Goal: Information Seeking & Learning: Learn about a topic

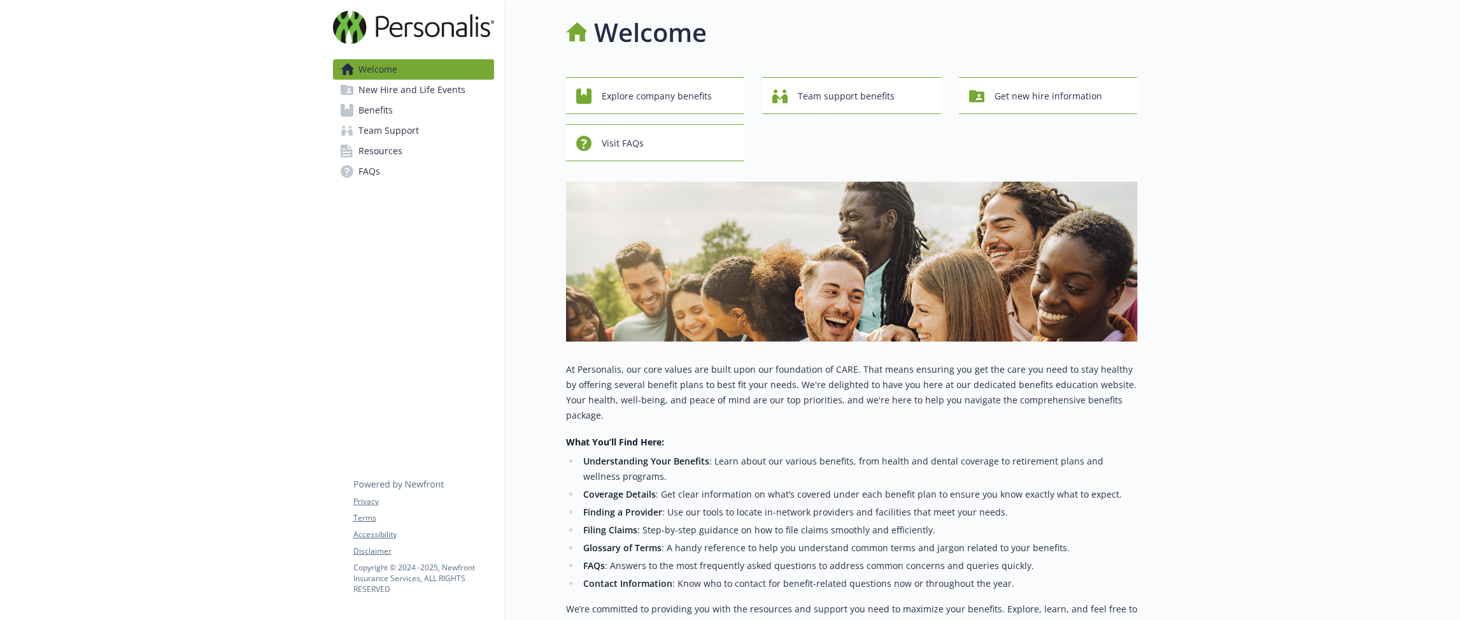
scroll to position [5, 0]
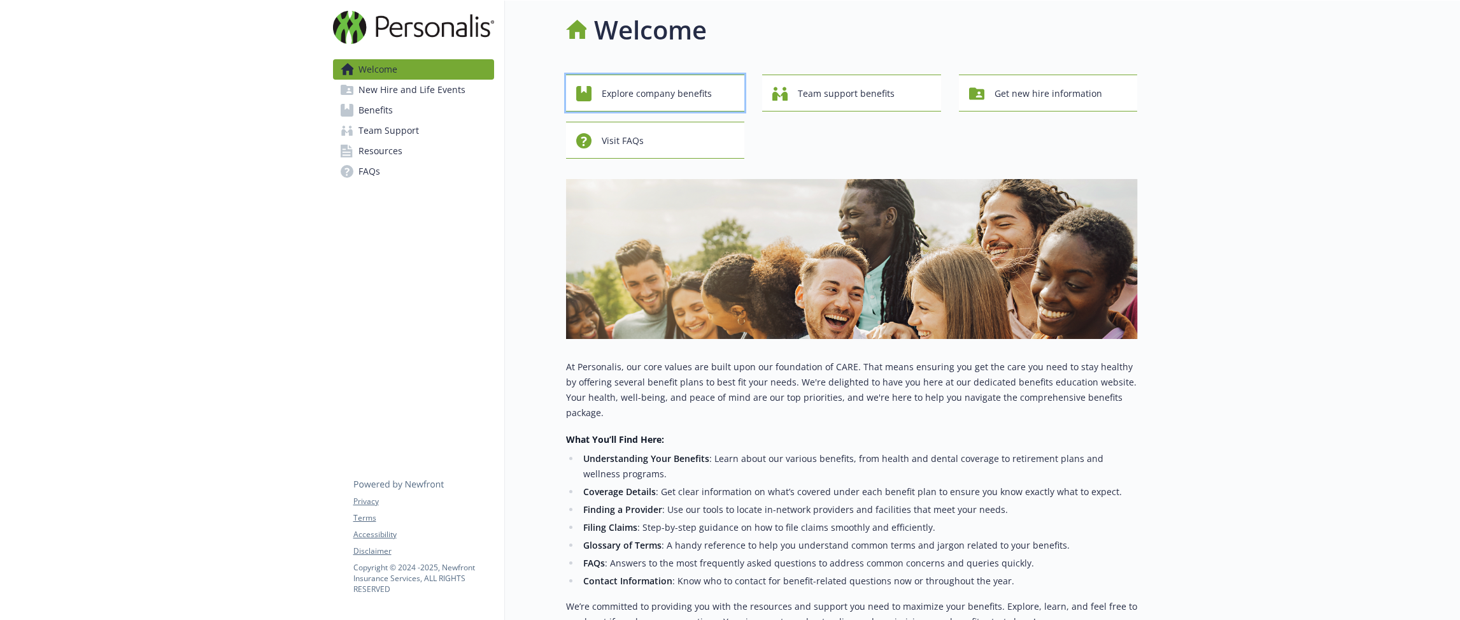
click at [702, 104] on span "Explore company benefits" at bounding box center [657, 94] width 110 height 24
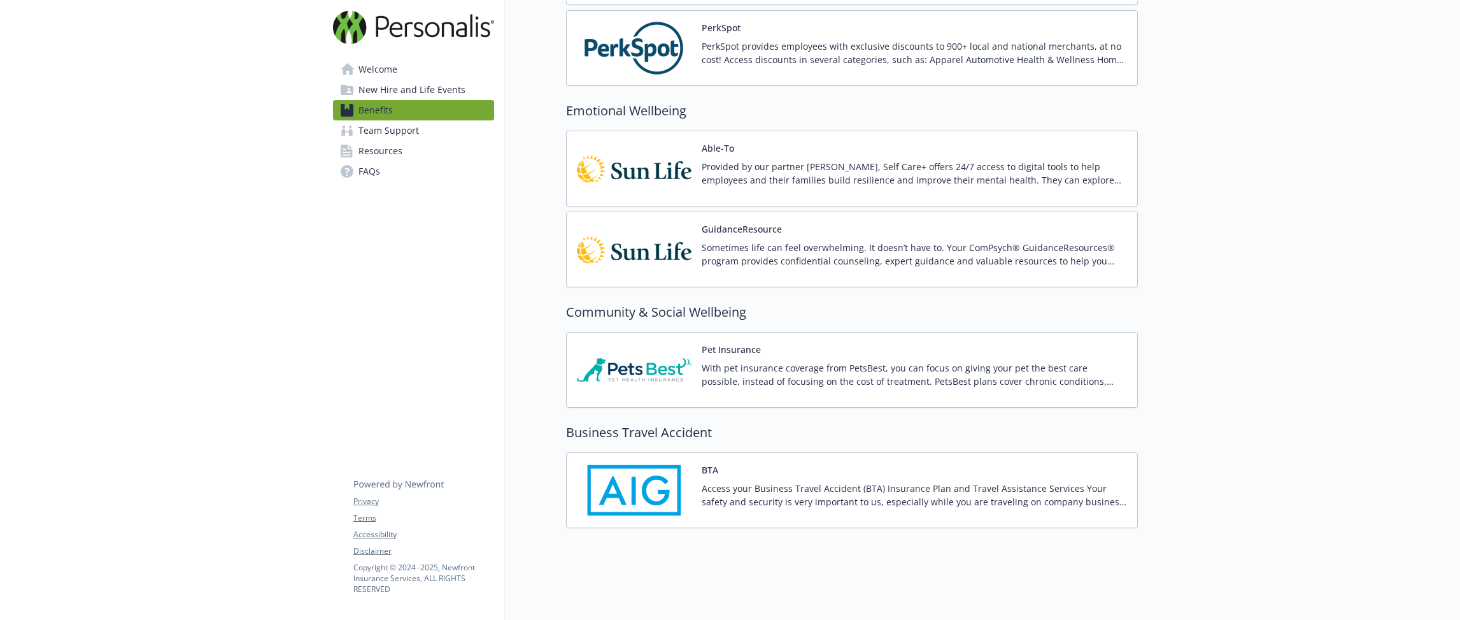
scroll to position [2034, 0]
click at [662, 373] on img at bounding box center [634, 370] width 115 height 54
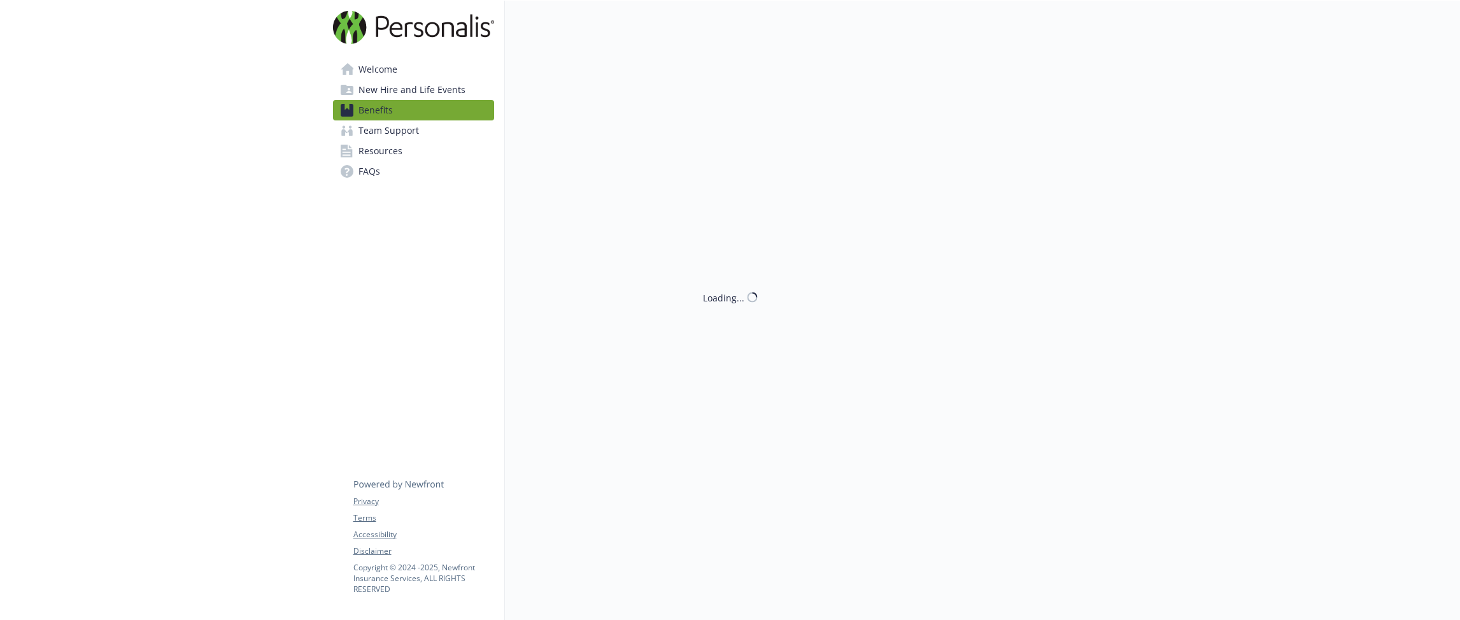
scroll to position [2034, 0]
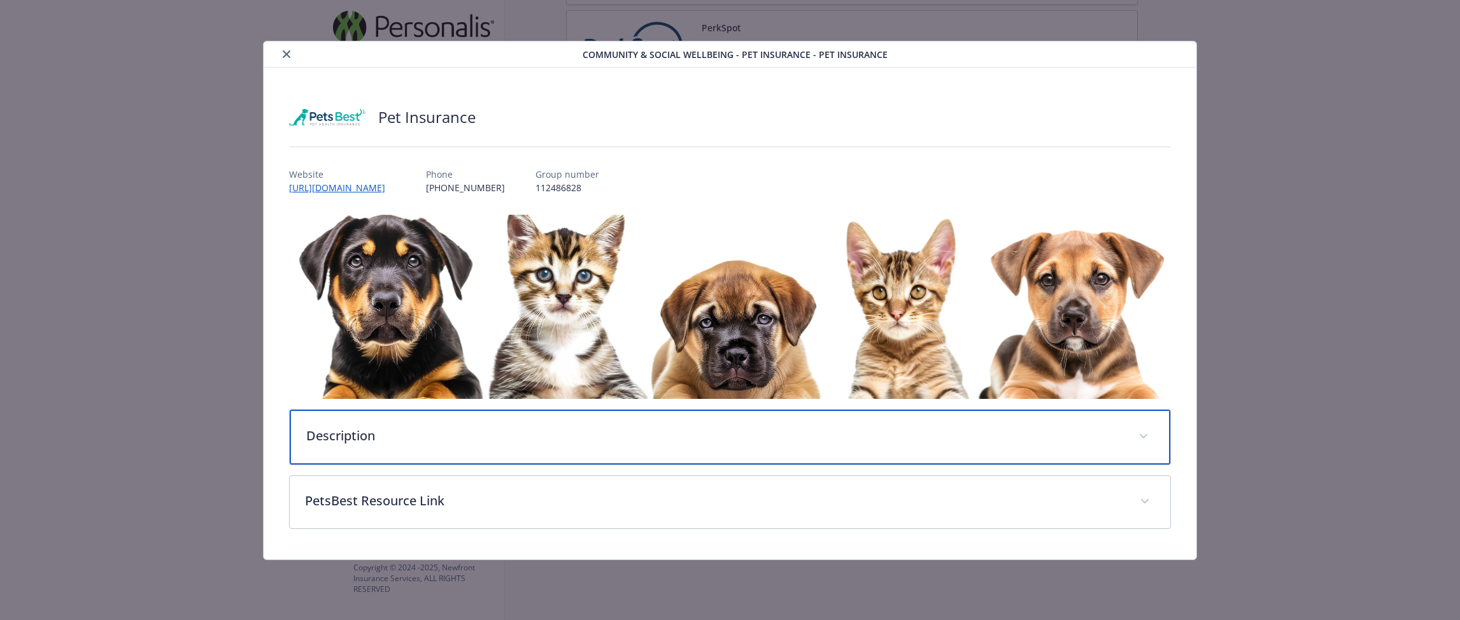
click at [638, 409] on div "Description" at bounding box center [730, 436] width 881 height 55
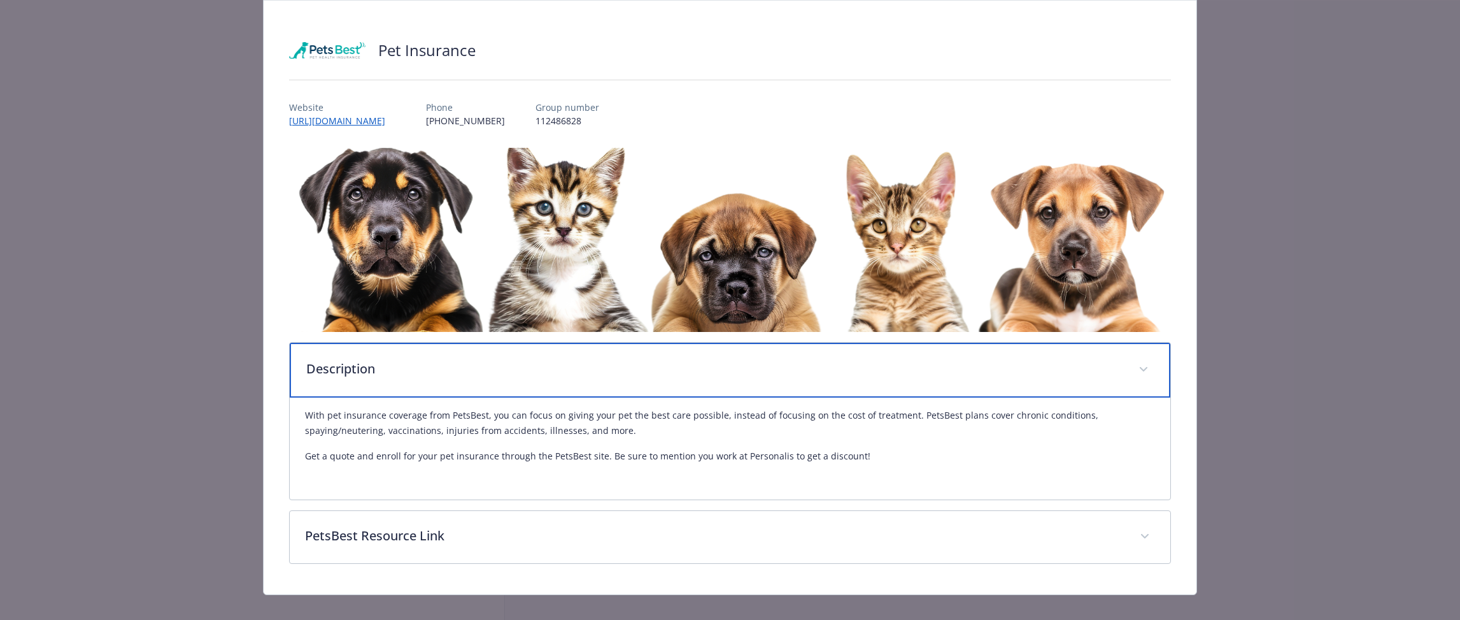
scroll to position [67, 0]
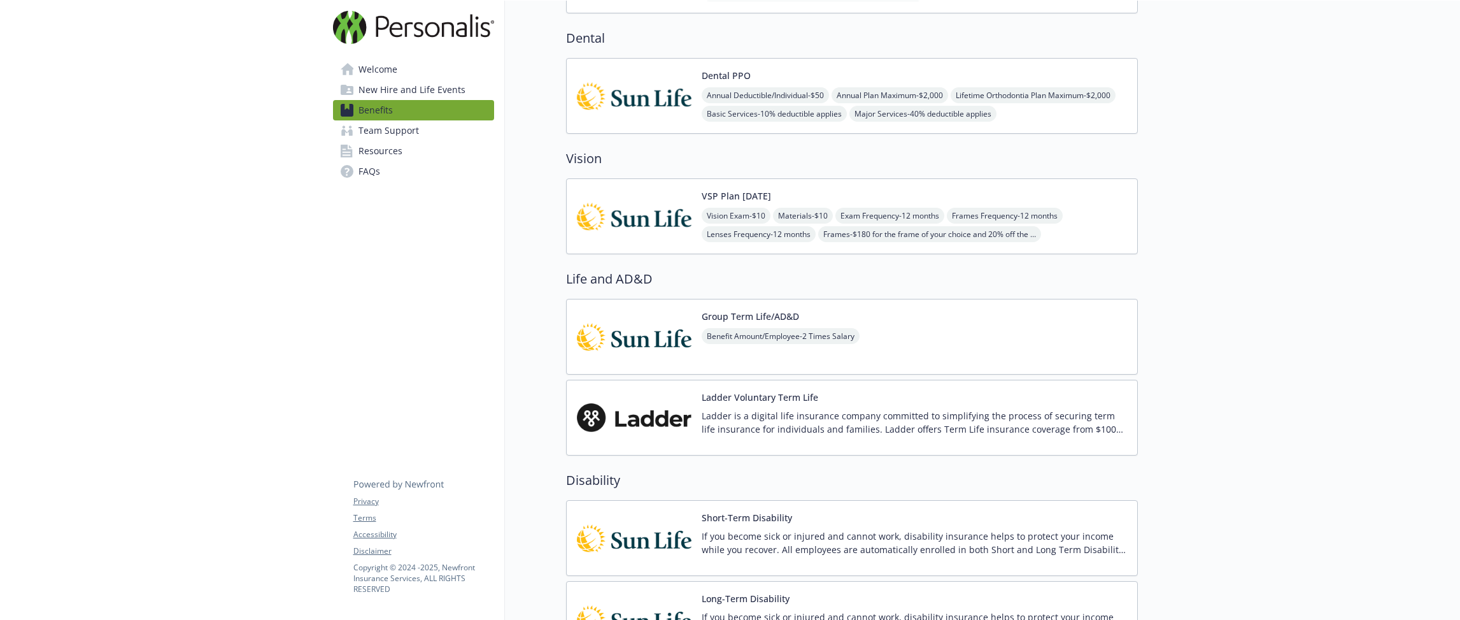
click at [381, 75] on span "Welcome" at bounding box center [377, 69] width 39 height 20
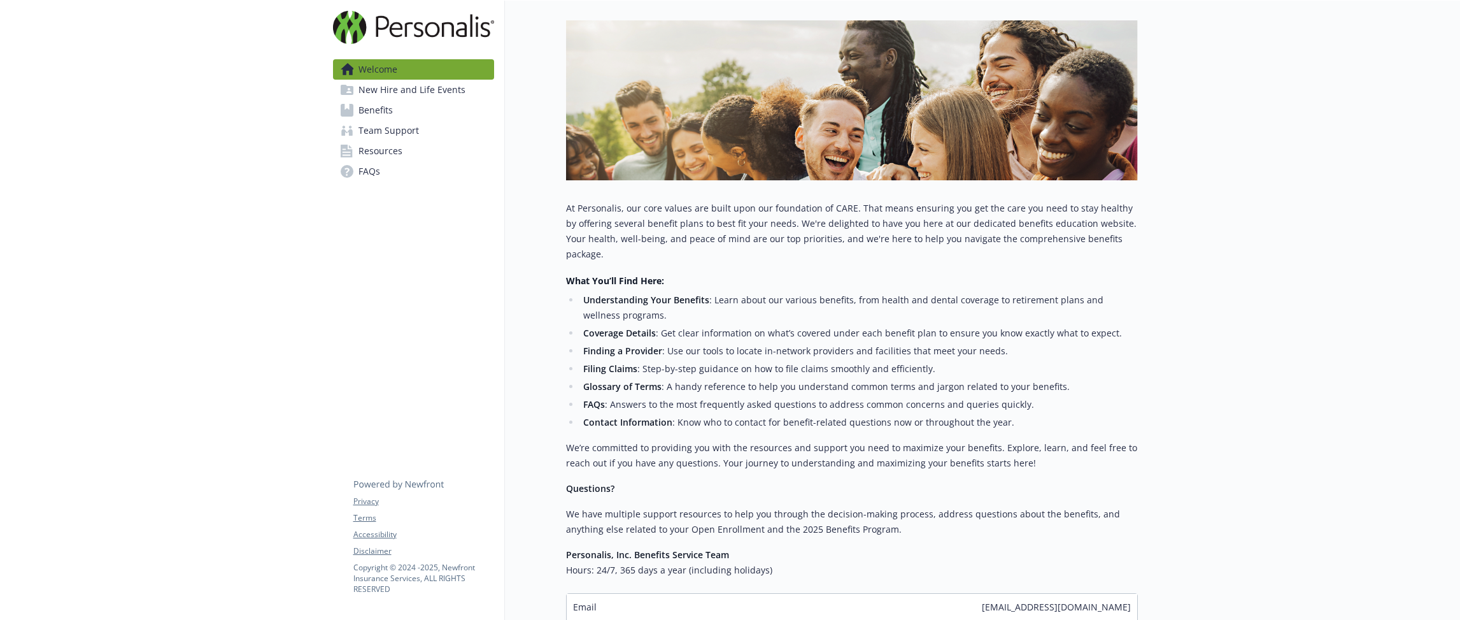
scroll to position [166, 0]
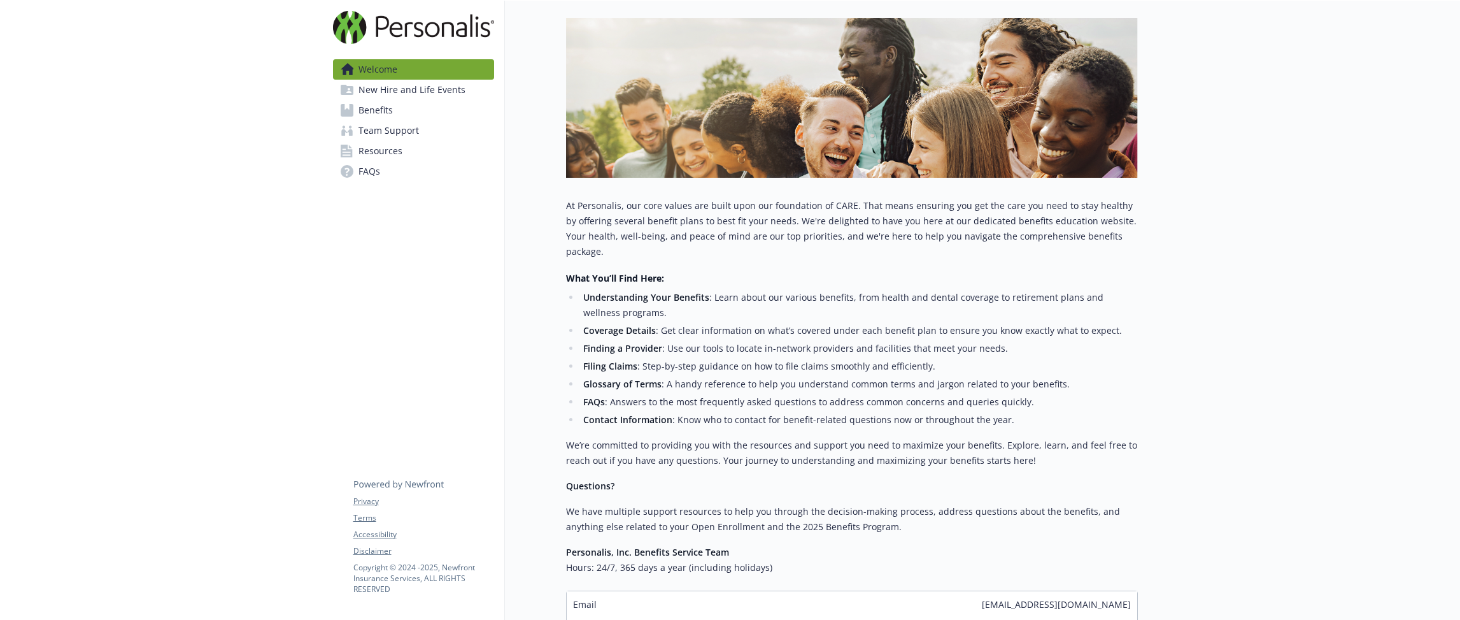
click at [480, 92] on link "New Hire and Life Events" at bounding box center [413, 90] width 161 height 20
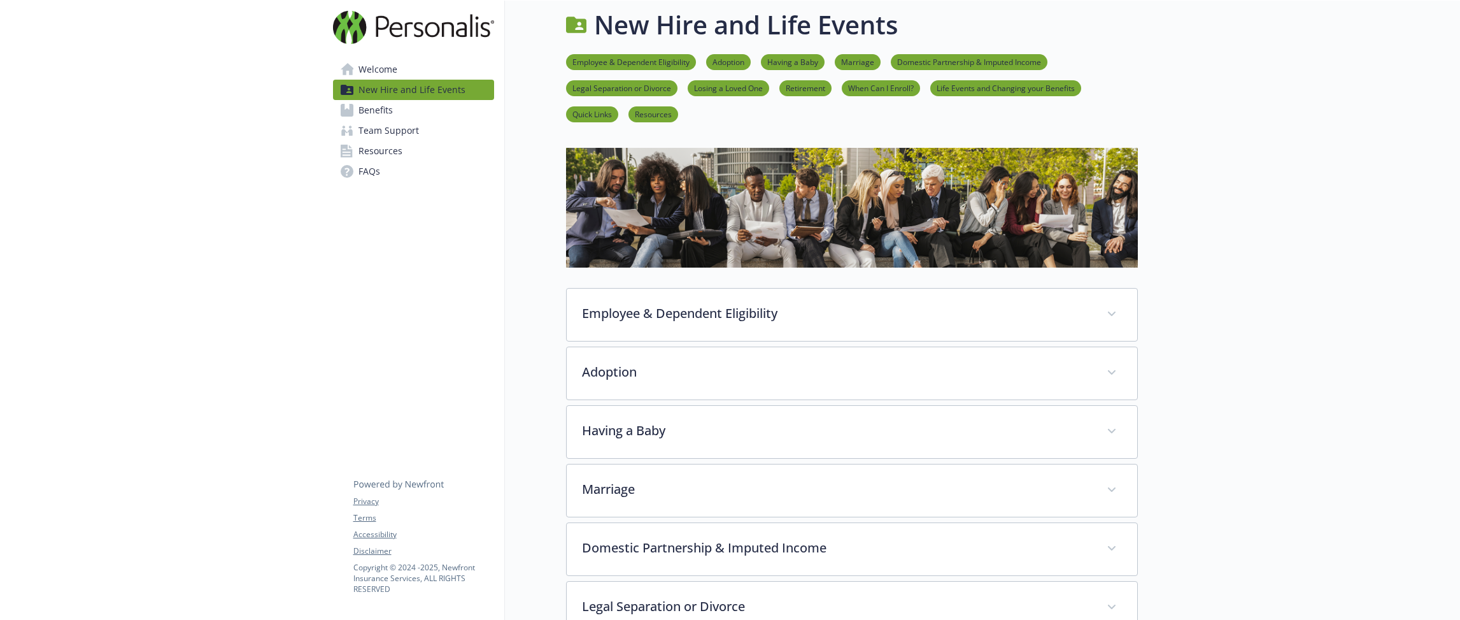
scroll to position [166, 0]
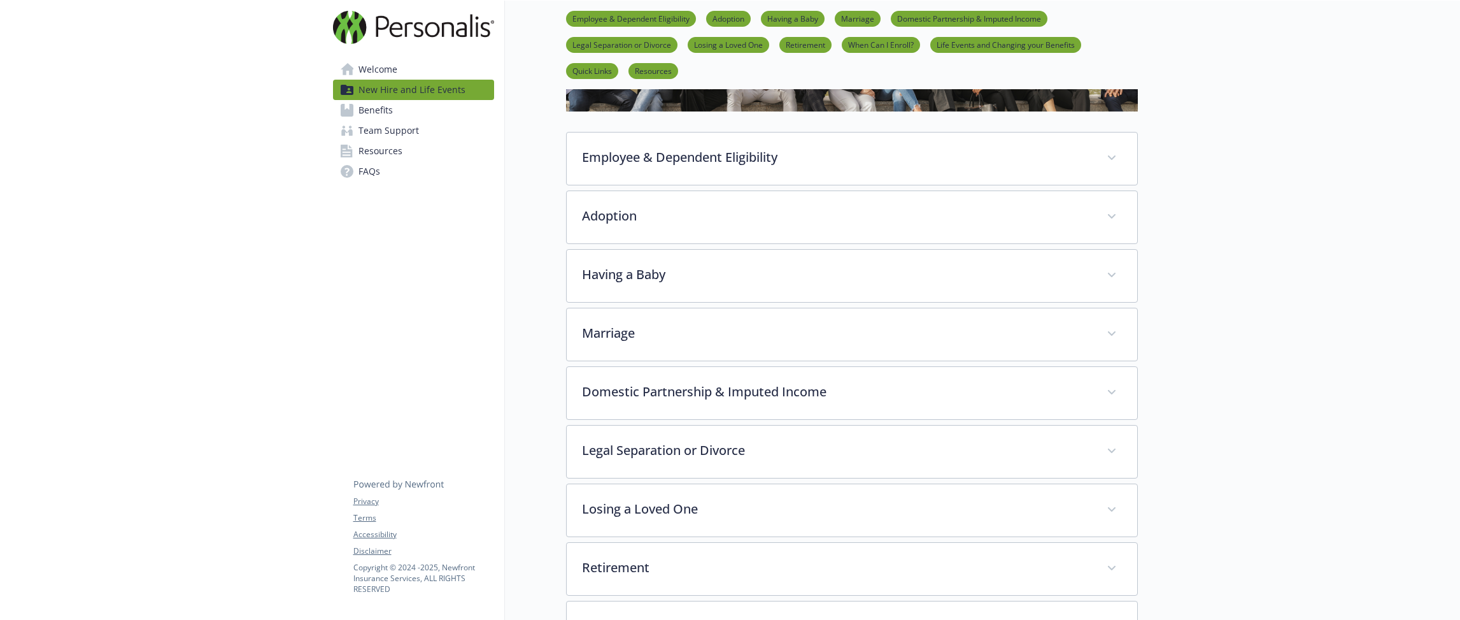
click at [478, 104] on link "Benefits" at bounding box center [413, 110] width 161 height 20
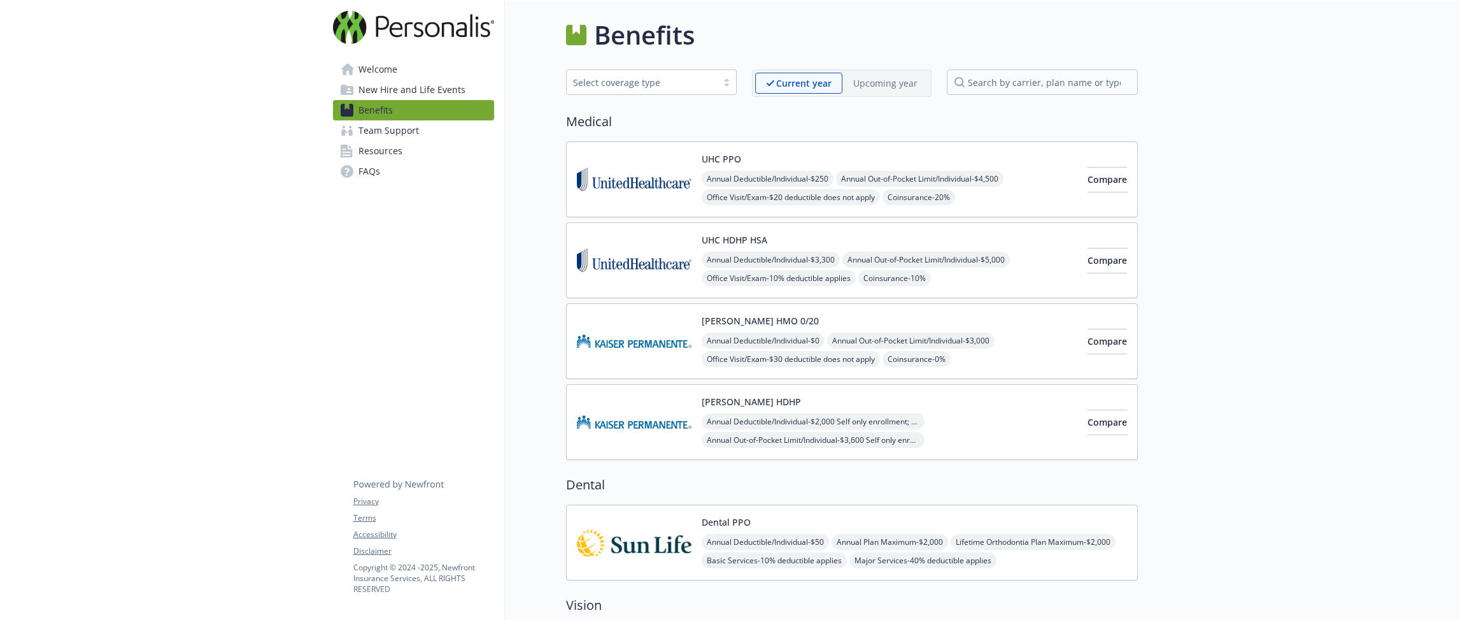
click at [438, 140] on link "Team Support" at bounding box center [413, 130] width 161 height 20
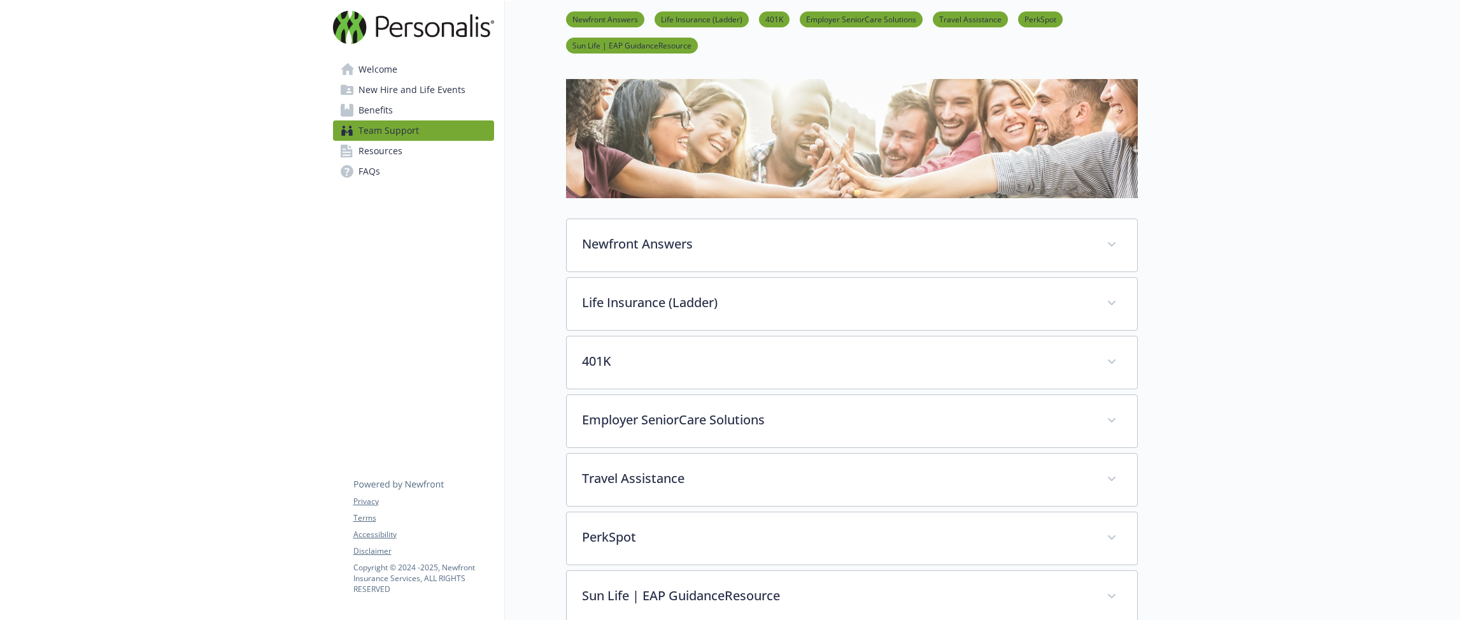
scroll to position [127, 0]
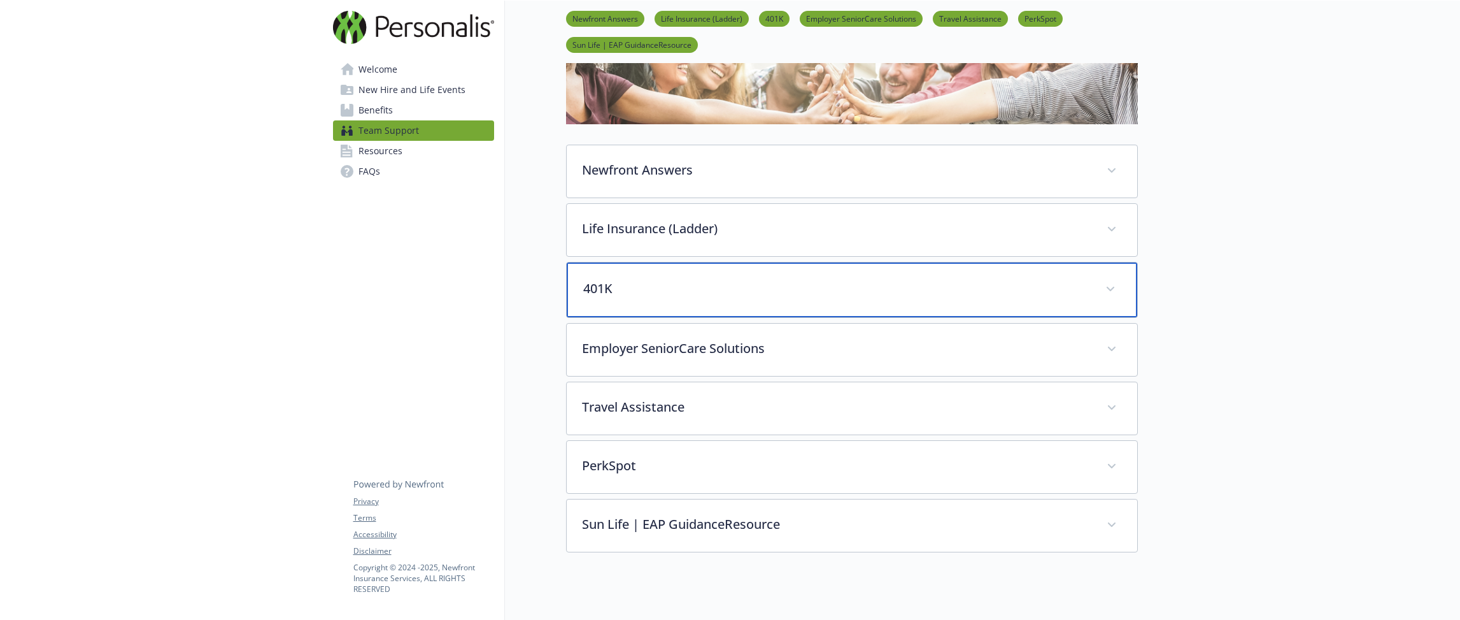
click at [618, 278] on div "401K" at bounding box center [852, 289] width 571 height 55
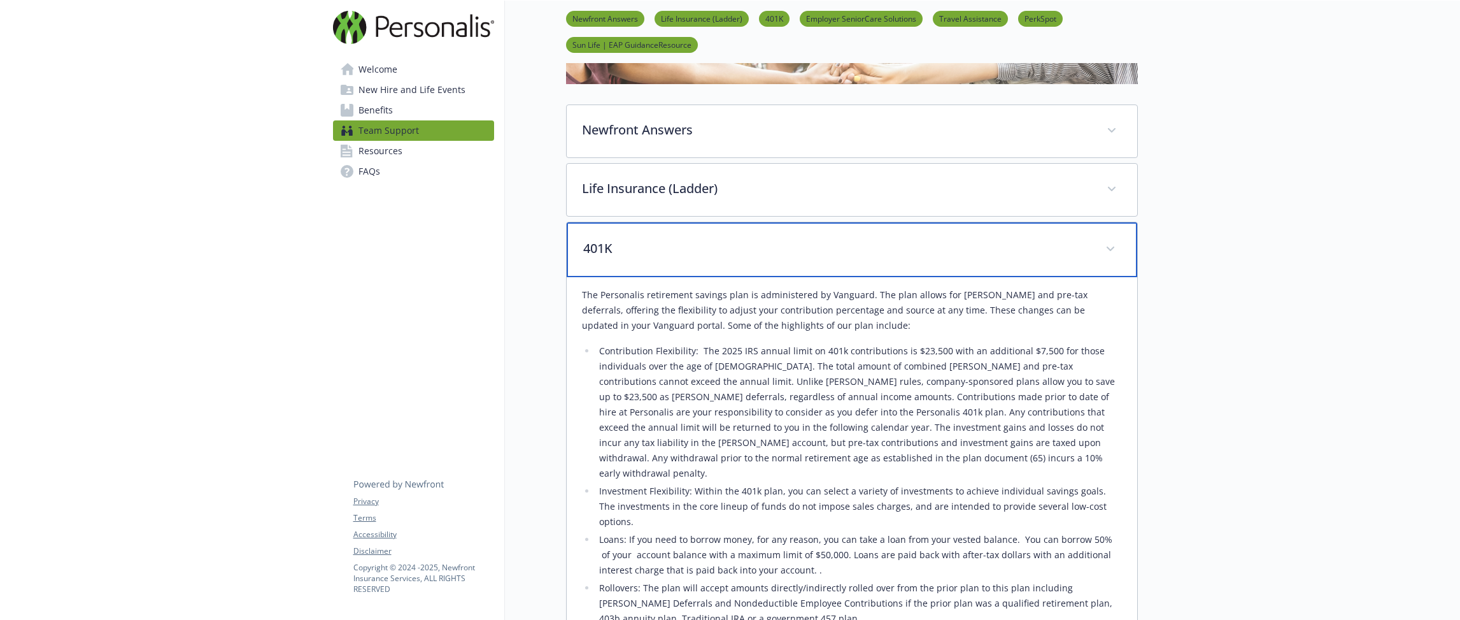
scroll to position [173, 0]
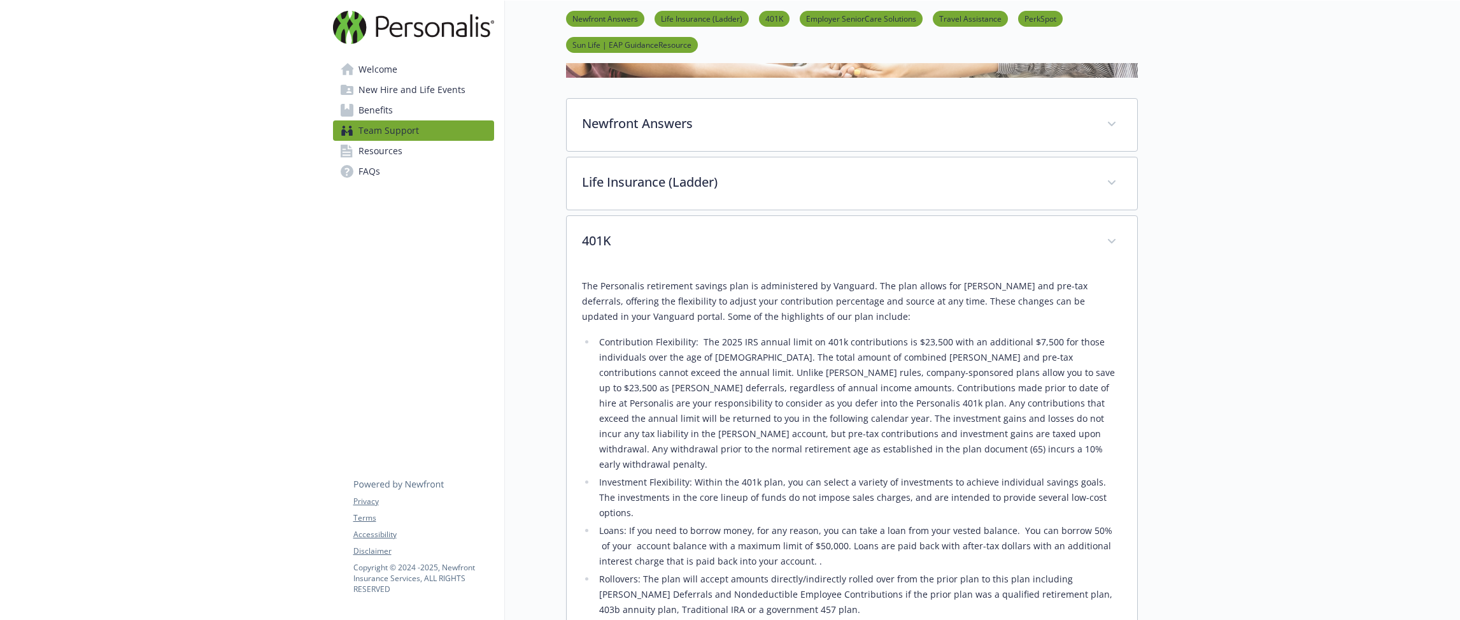
click at [624, 291] on p "The Personalis retirement savings plan is administered by Vanguard. The plan al…" at bounding box center [852, 301] width 540 height 46
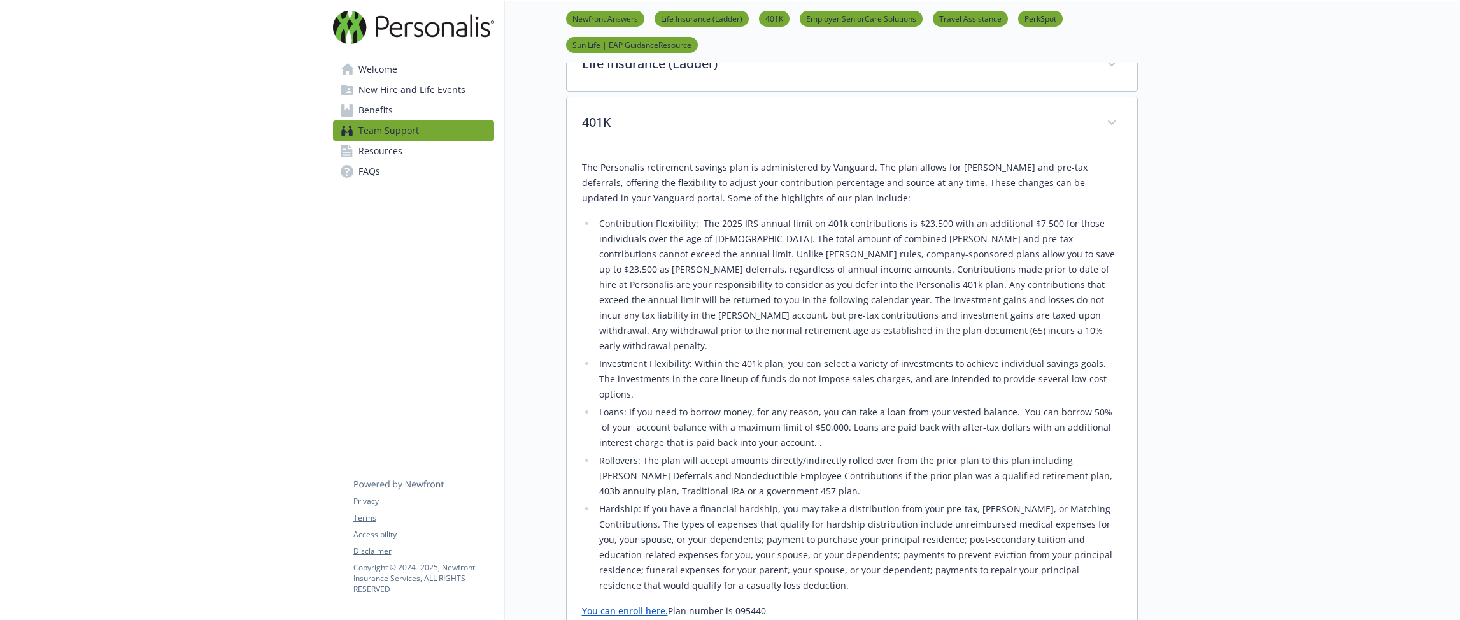
scroll to position [289, 0]
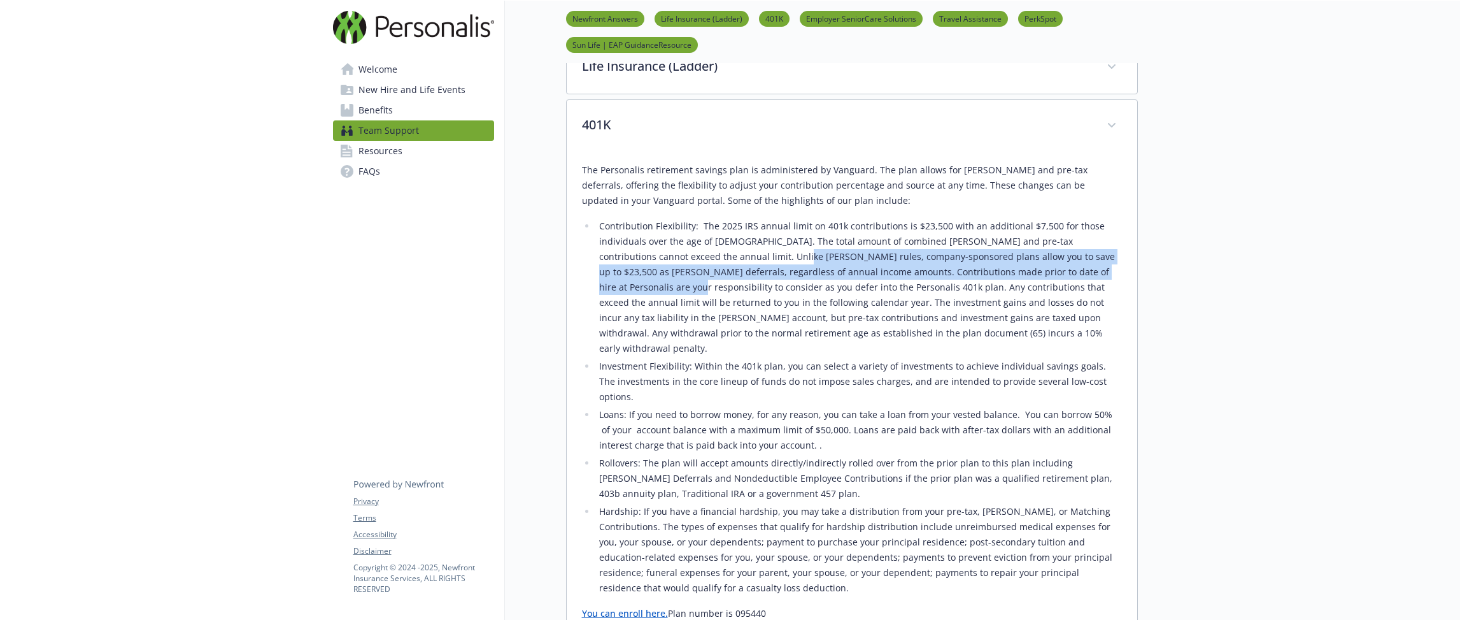
drag, startPoint x: 722, startPoint y: 260, endPoint x: 1087, endPoint y: 273, distance: 365.1
click at [898, 273] on li "Contribution Flexibility: The 2025 IRS annual limit on 401k contributions is $2…" at bounding box center [859, 287] width 526 height 138
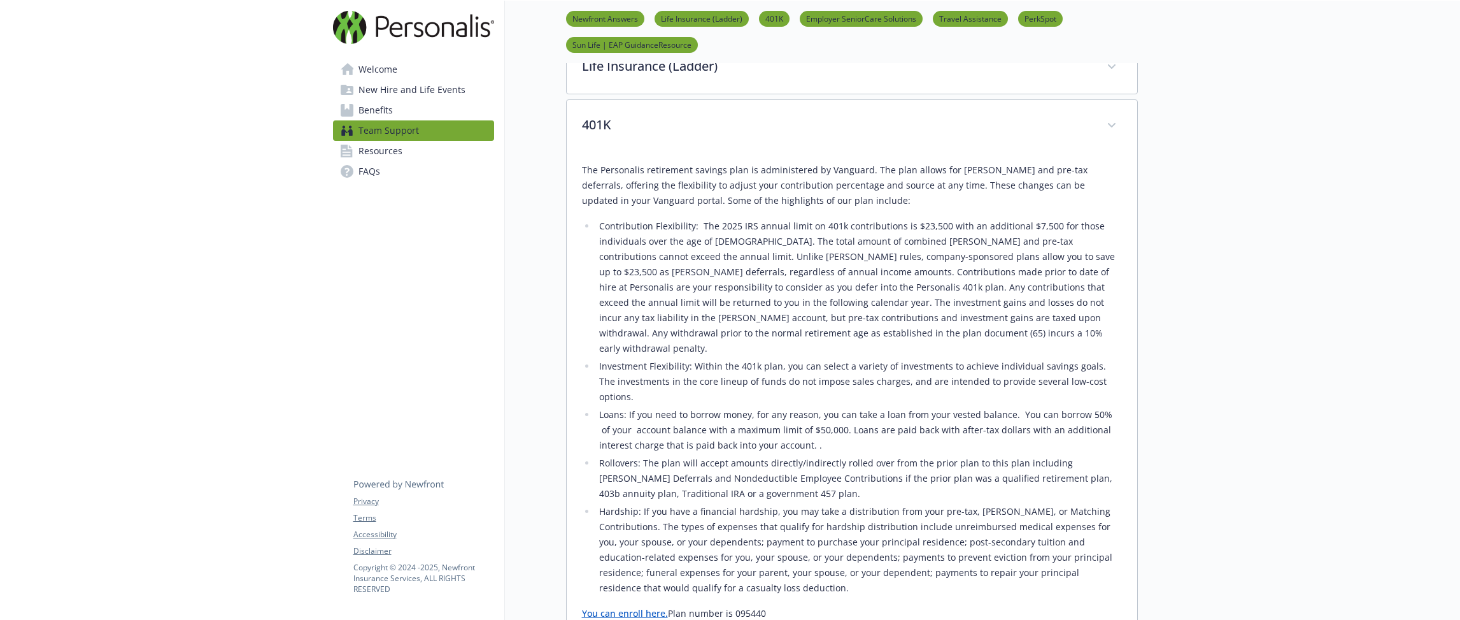
click at [814, 282] on li "Contribution Flexibility: The 2025 IRS annual limit on 401k contributions is $2…" at bounding box center [859, 287] width 526 height 138
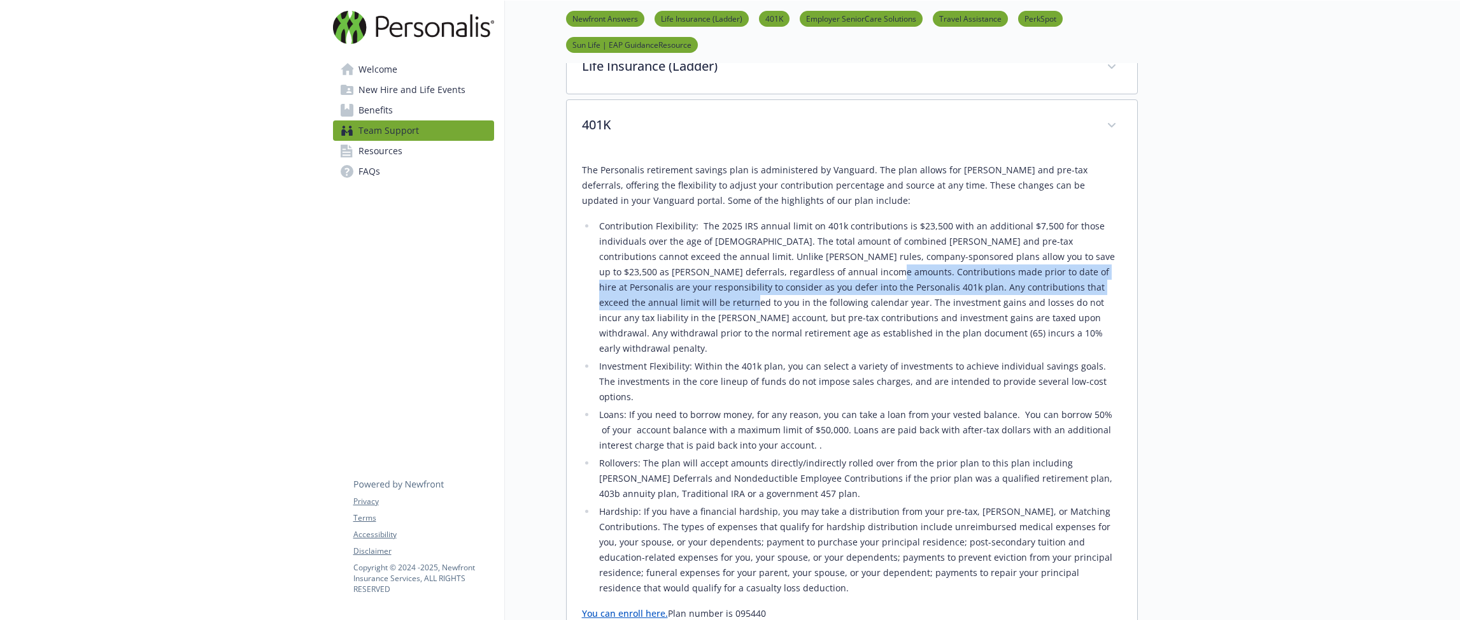
drag, startPoint x: 792, startPoint y: 274, endPoint x: 1115, endPoint y: 280, distance: 322.9
click at [898, 280] on li "Contribution Flexibility: The 2025 IRS annual limit on 401k contributions is $2…" at bounding box center [859, 287] width 526 height 138
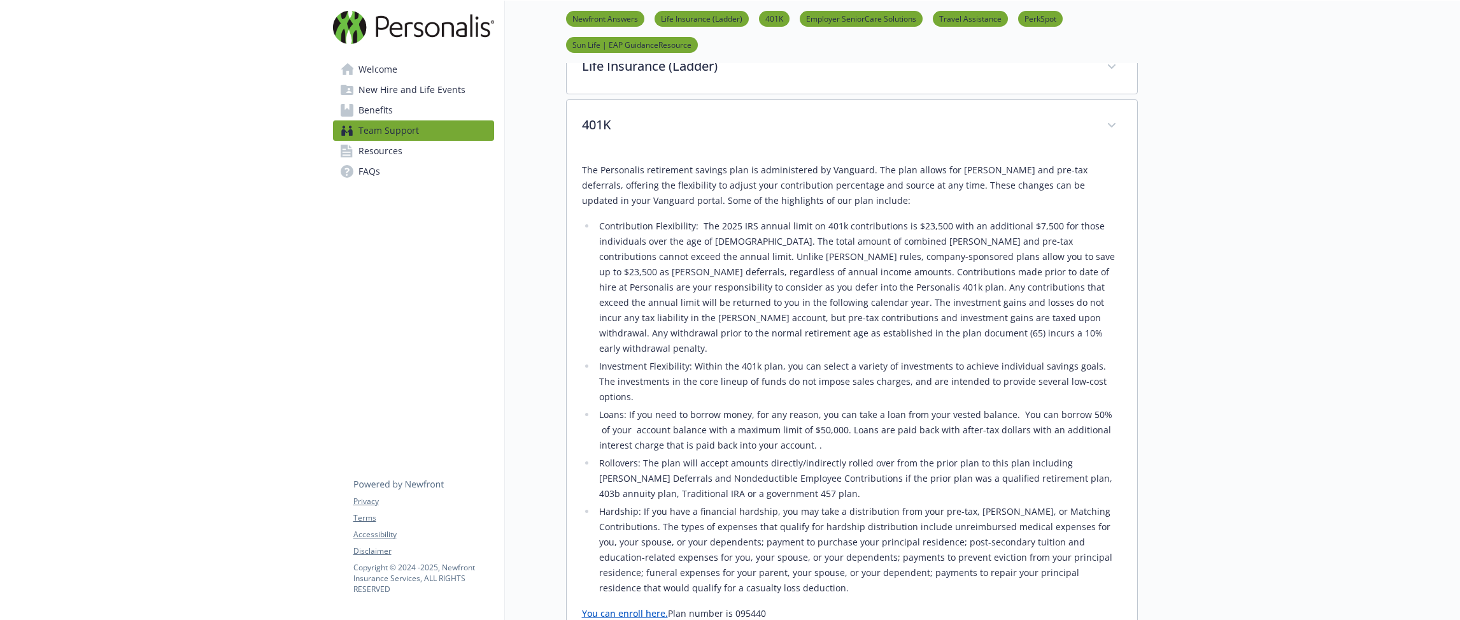
click at [831, 311] on li "Contribution Flexibility: The 2025 IRS annual limit on 401k contributions is $2…" at bounding box center [859, 287] width 526 height 138
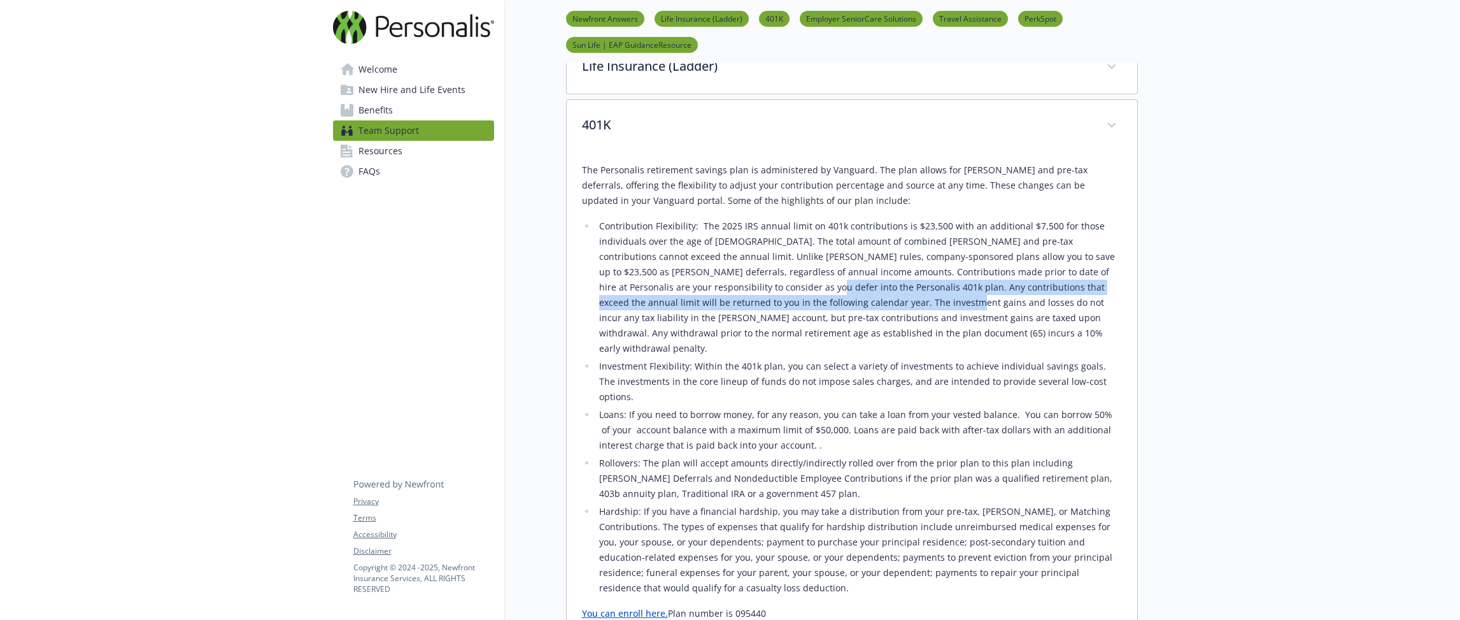
drag, startPoint x: 707, startPoint y: 289, endPoint x: 807, endPoint y: 297, distance: 100.9
click at [807, 297] on li "Contribution Flexibility: The 2025 IRS annual limit on 401k contributions is $2…" at bounding box center [859, 287] width 526 height 138
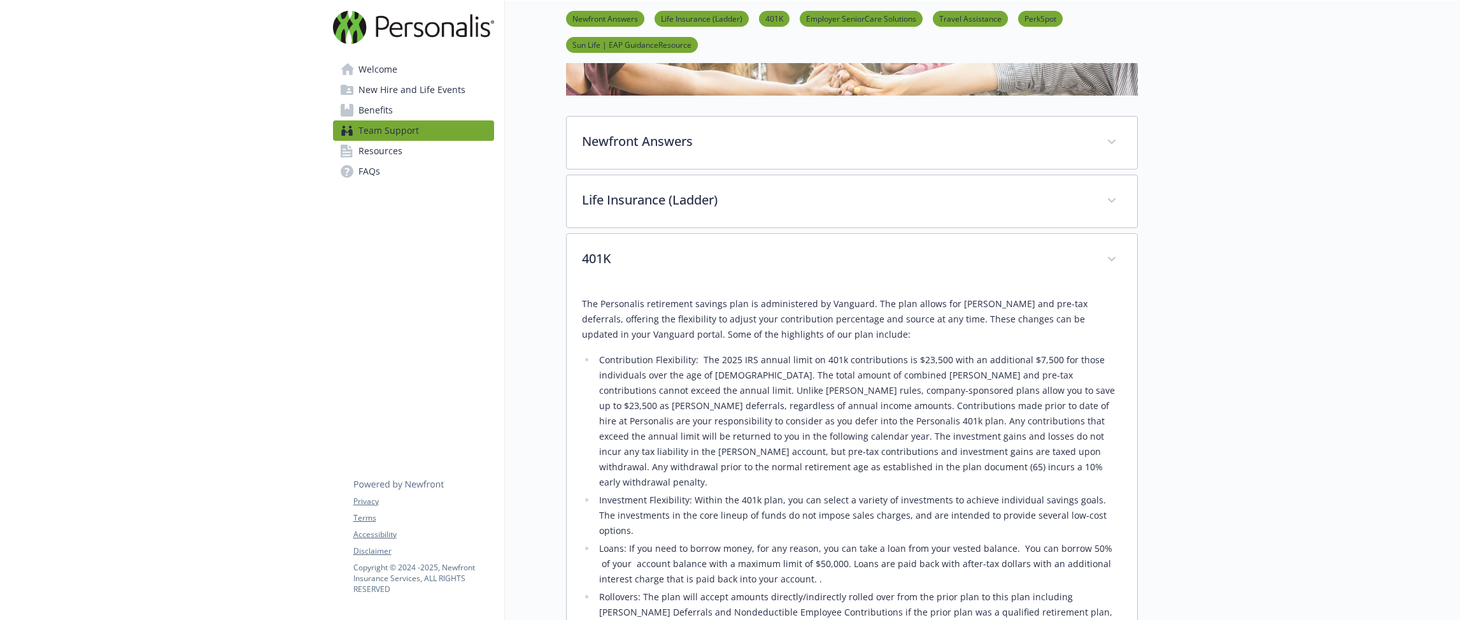
scroll to position [158, 0]
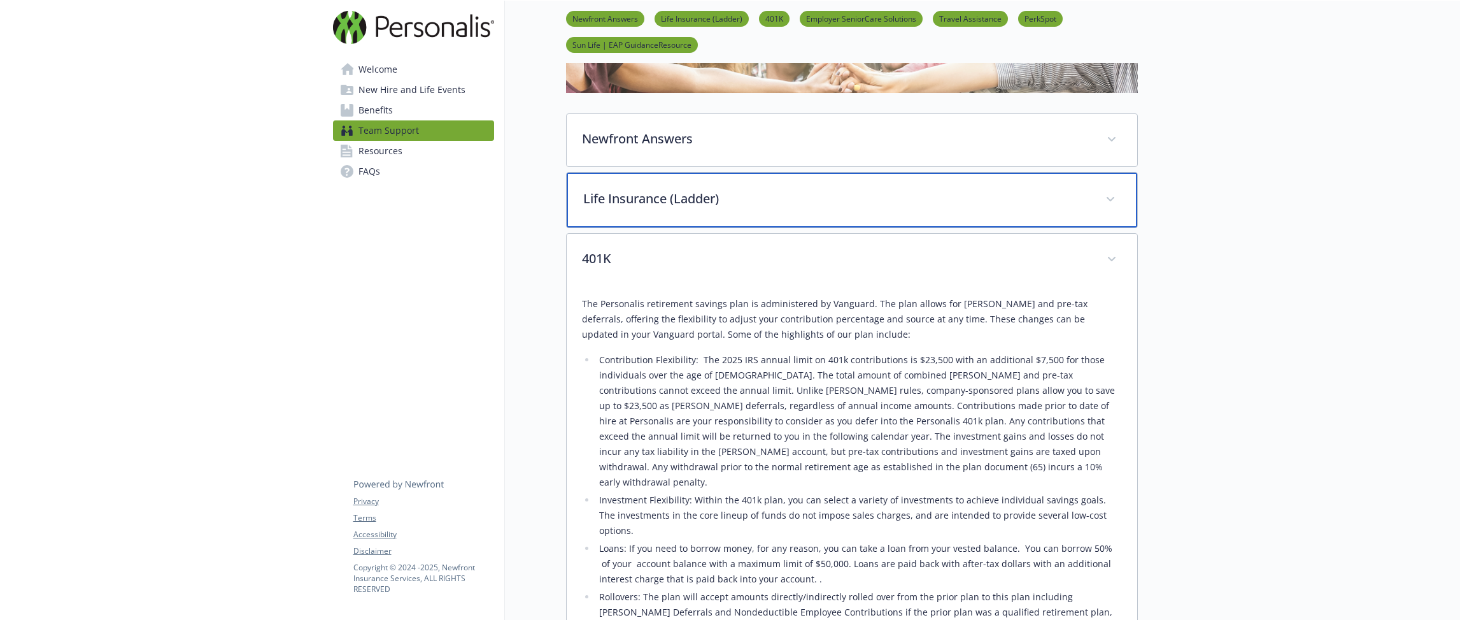
click at [692, 222] on div "Life Insurance (Ladder)" at bounding box center [852, 200] width 571 height 55
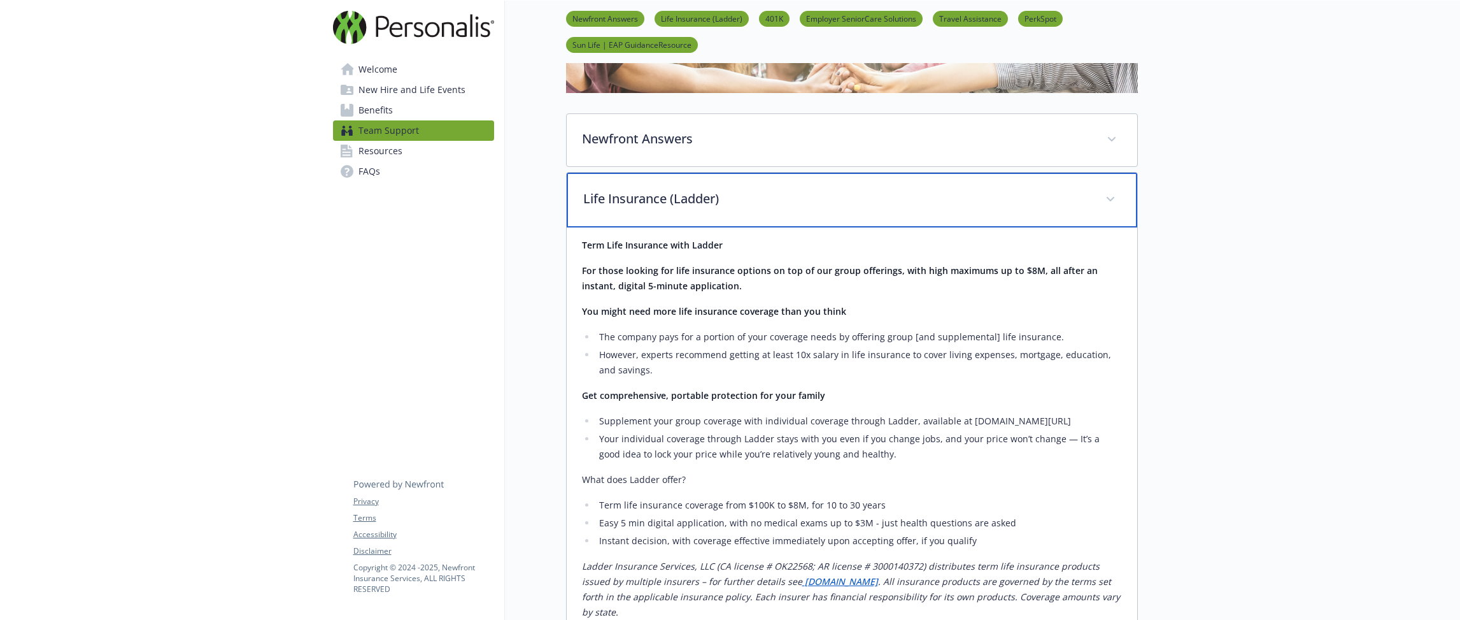
click at [692, 222] on div "Life Insurance (Ladder)" at bounding box center [852, 200] width 571 height 55
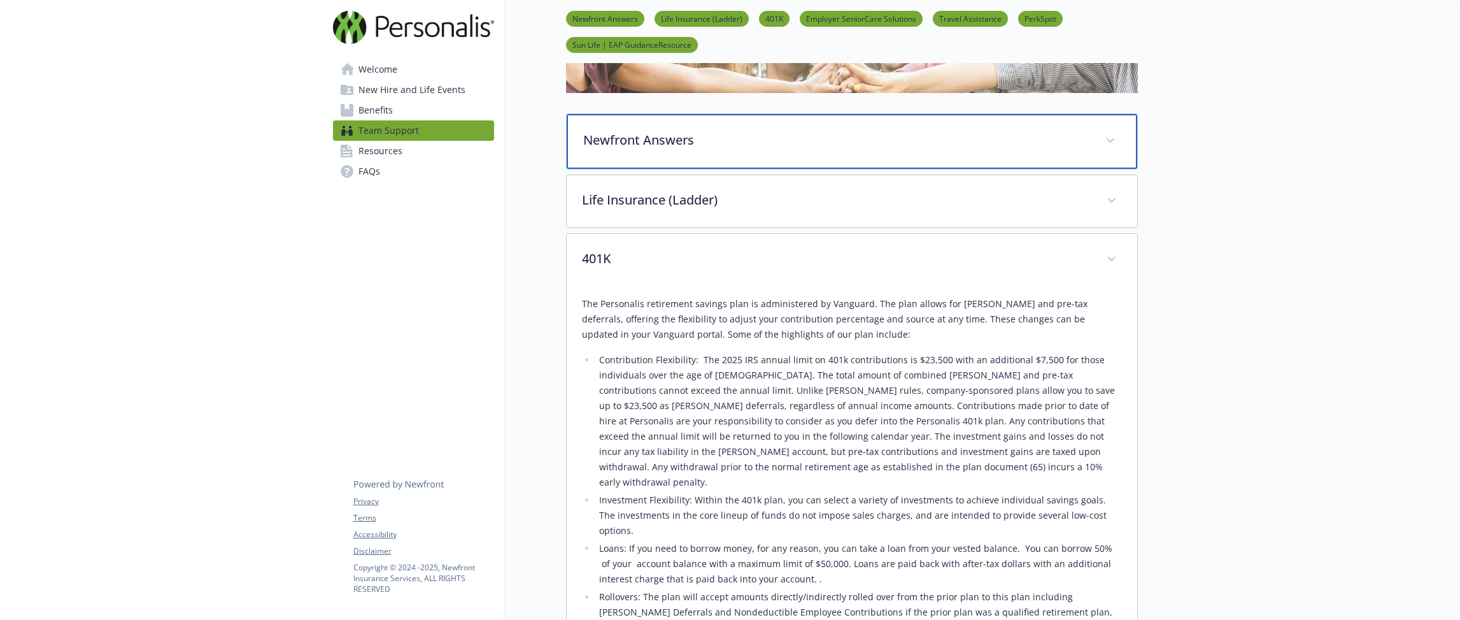
click at [713, 150] on div "Newfront Answers" at bounding box center [852, 141] width 571 height 55
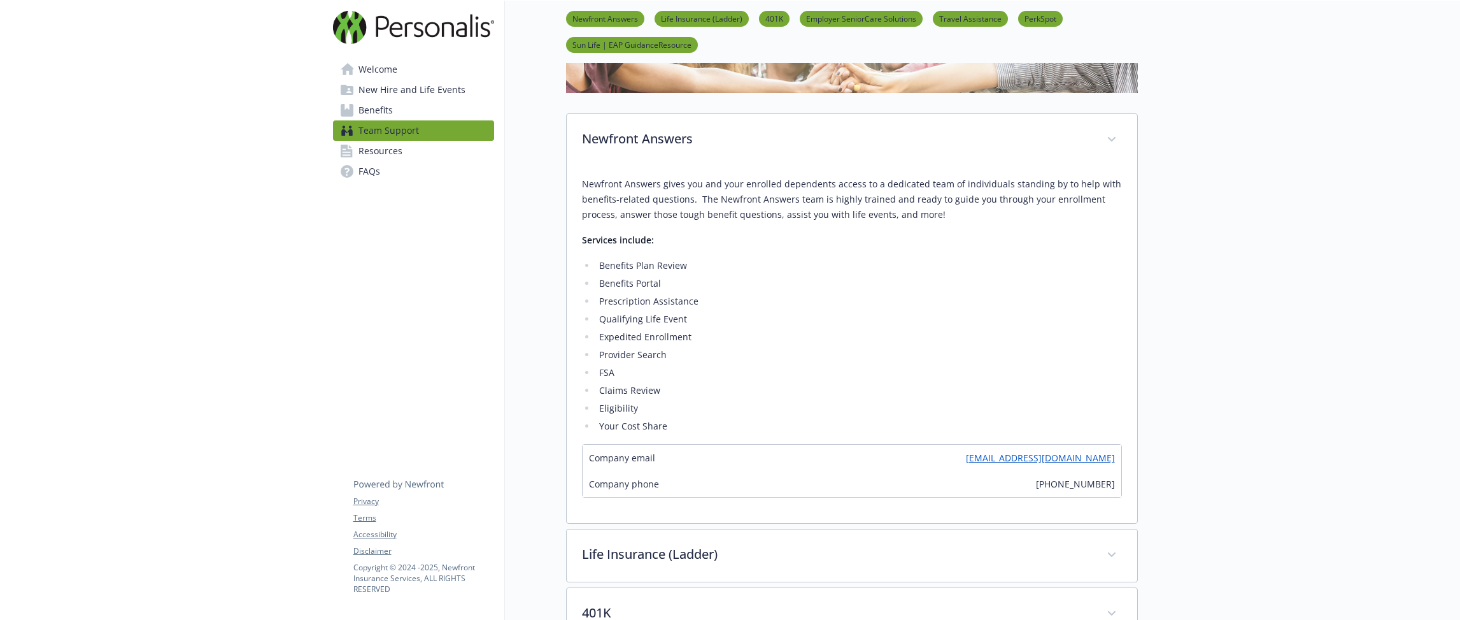
click at [644, 187] on p "Newfront Answers gives you and your enrolled dependents access to a dedicated t…" at bounding box center [852, 199] width 540 height 46
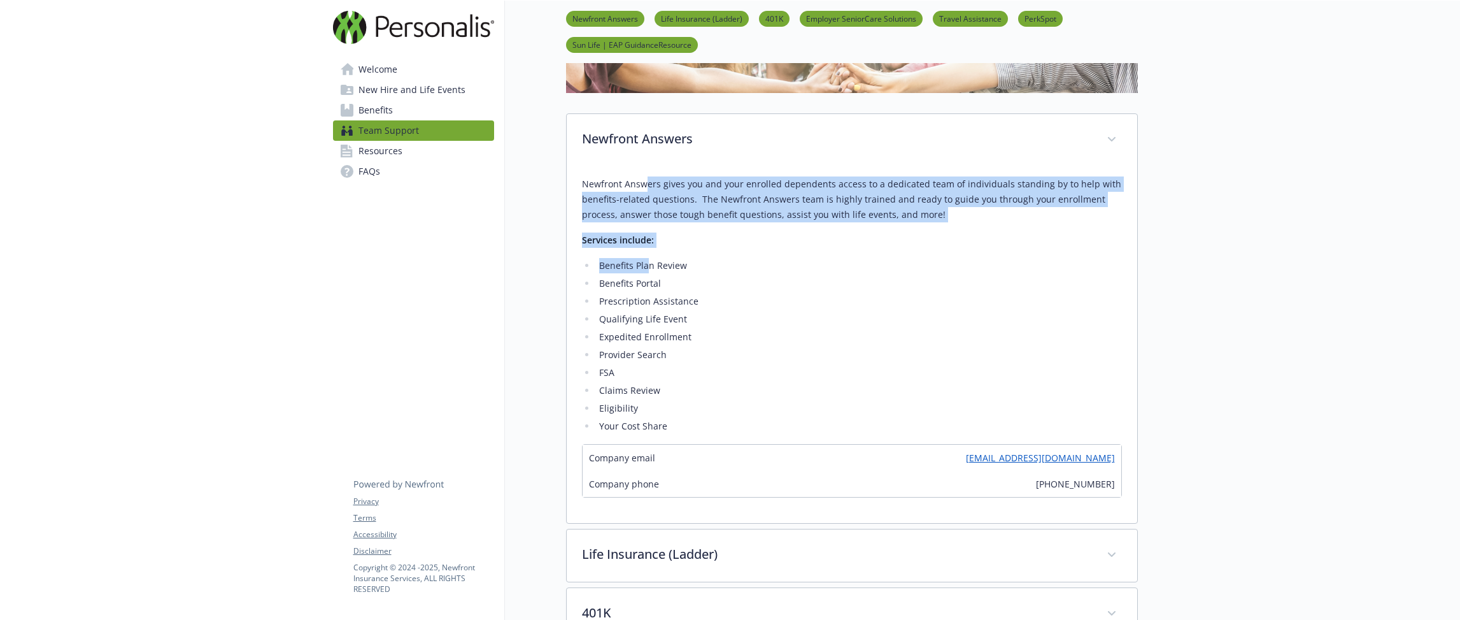
drag, startPoint x: 644, startPoint y: 187, endPoint x: 649, endPoint y: 270, distance: 83.5
click at [649, 270] on div "Newfront Answers gives you and your enrolled dependents access to a dedicated t…" at bounding box center [852, 304] width 540 height 257
click at [649, 270] on li "Benefits Plan Review" at bounding box center [859, 265] width 526 height 15
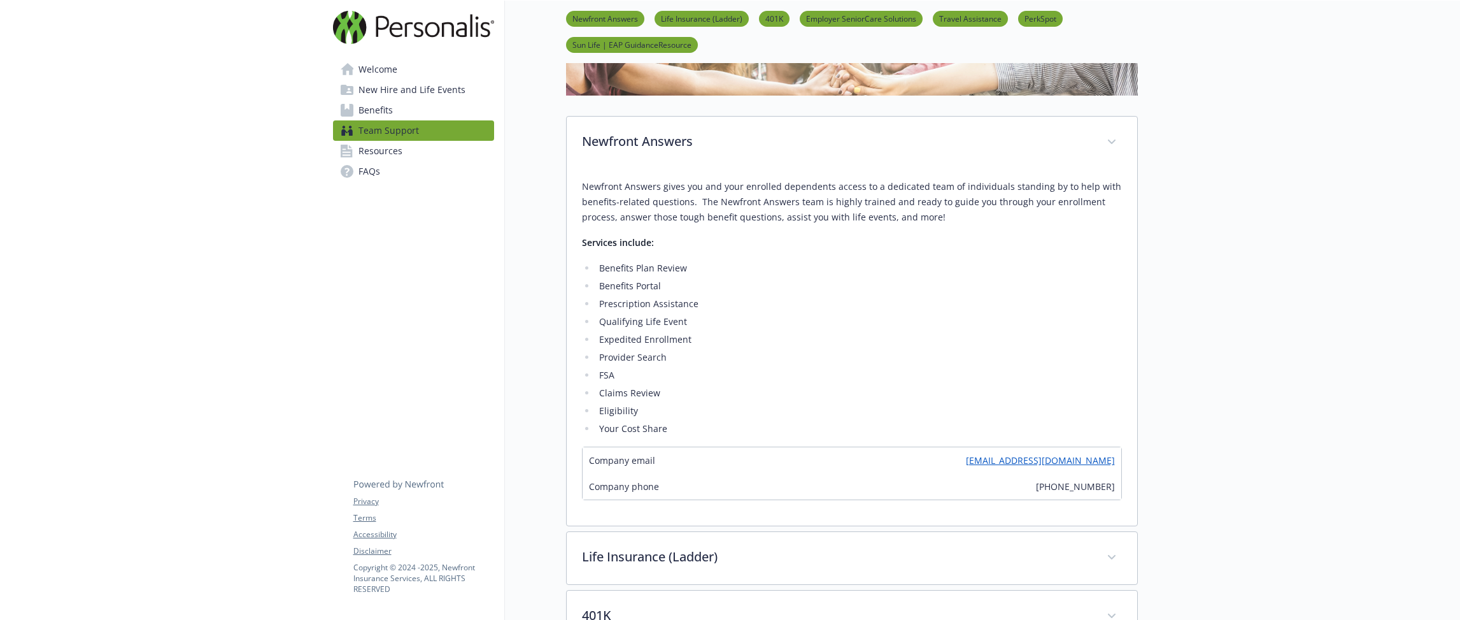
scroll to position [155, 0]
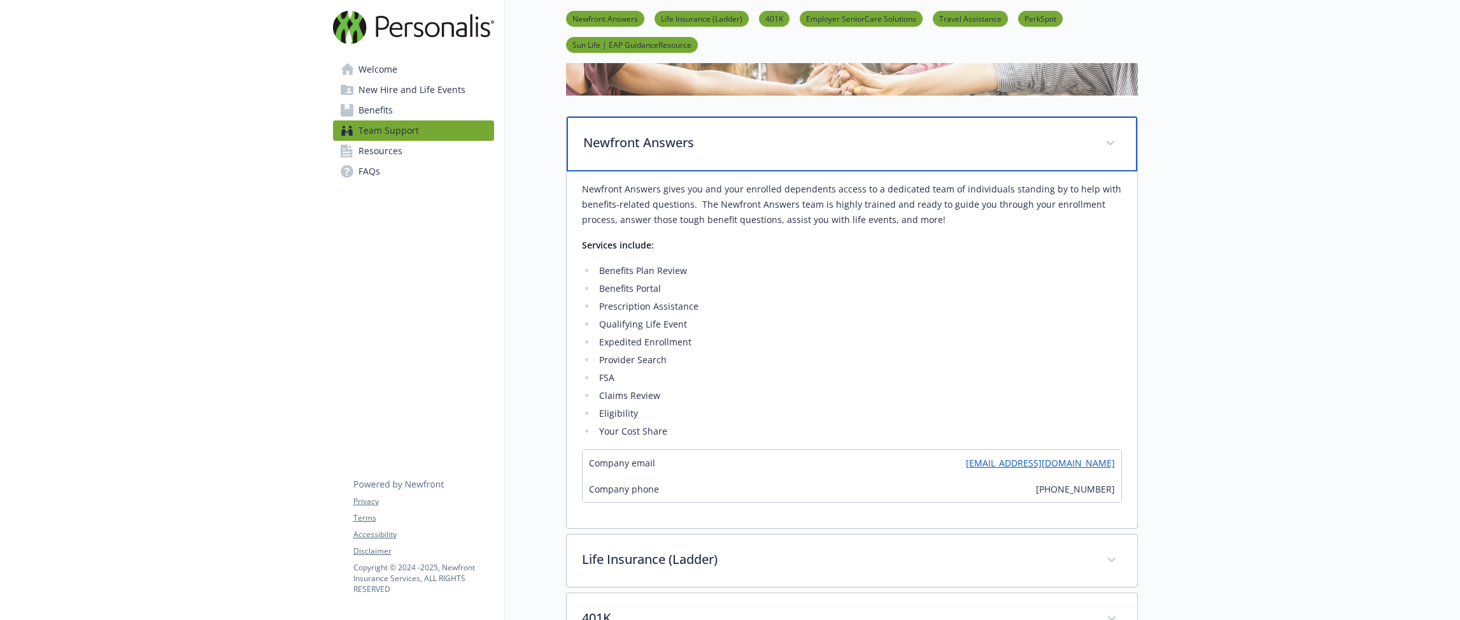
click at [703, 139] on p "Newfront Answers" at bounding box center [836, 142] width 507 height 19
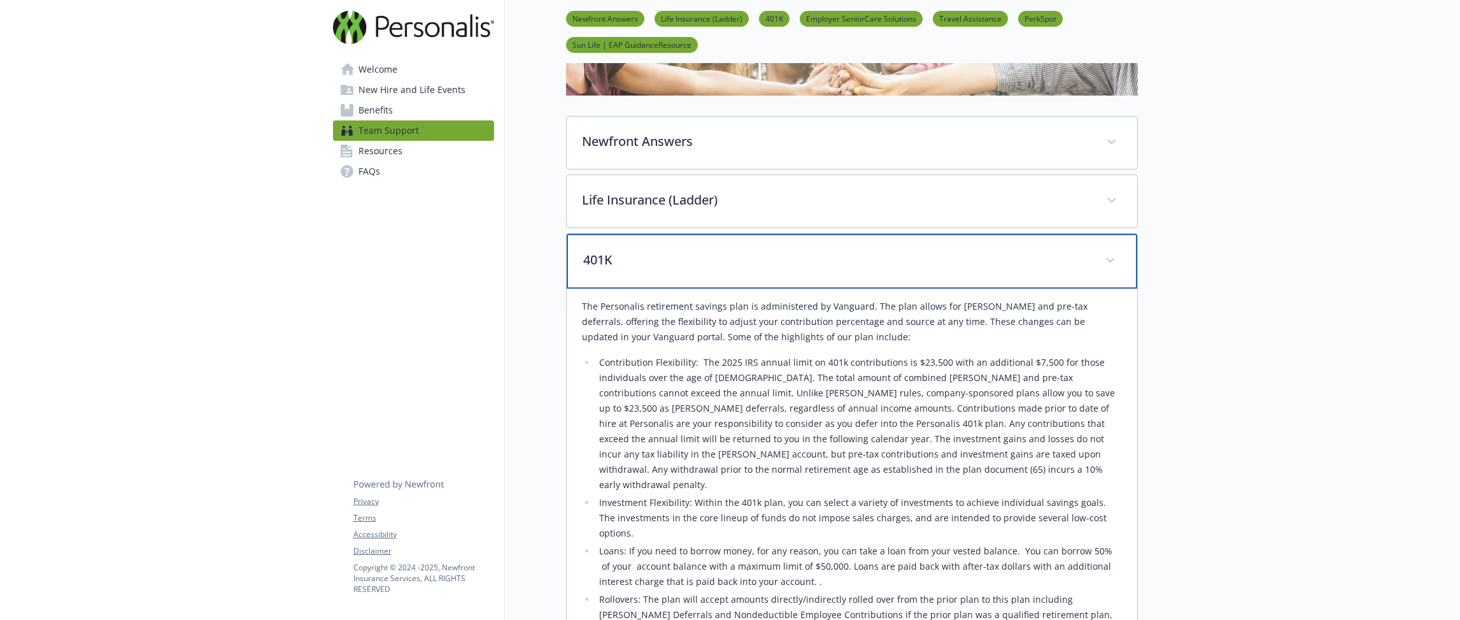
click at [685, 257] on p "401K" at bounding box center [836, 259] width 507 height 19
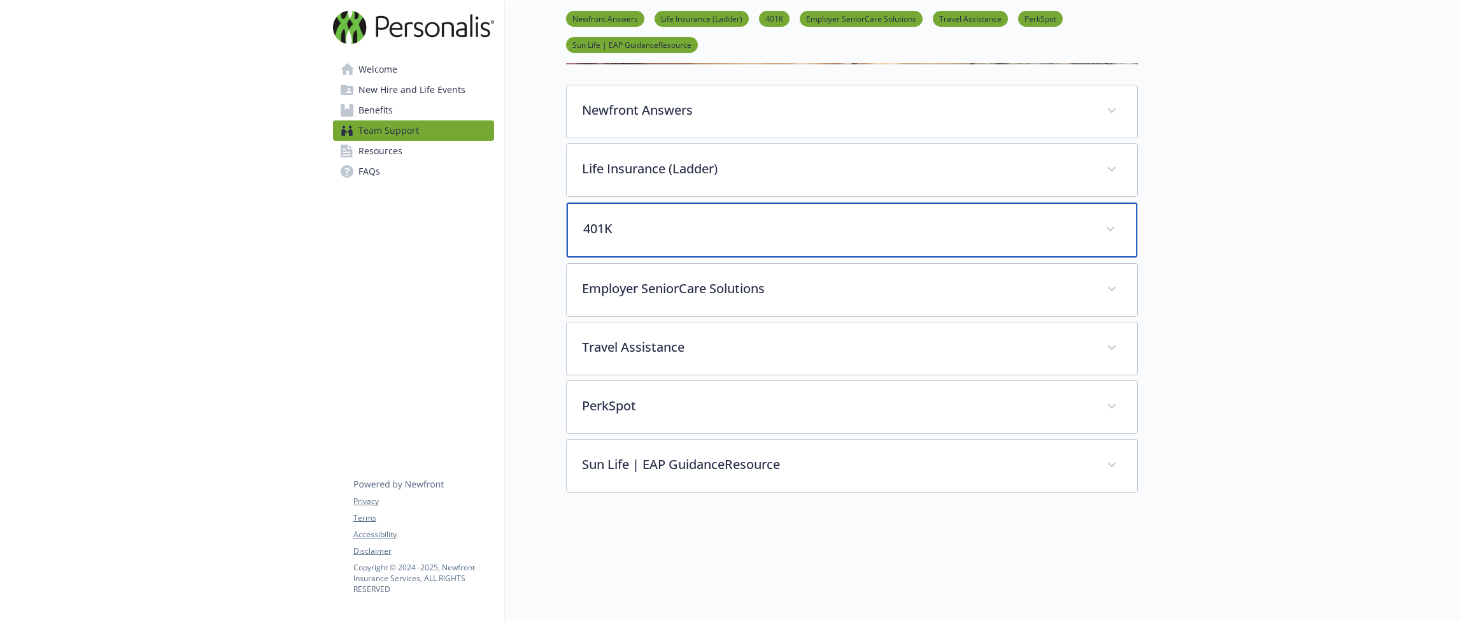
scroll to position [208, 0]
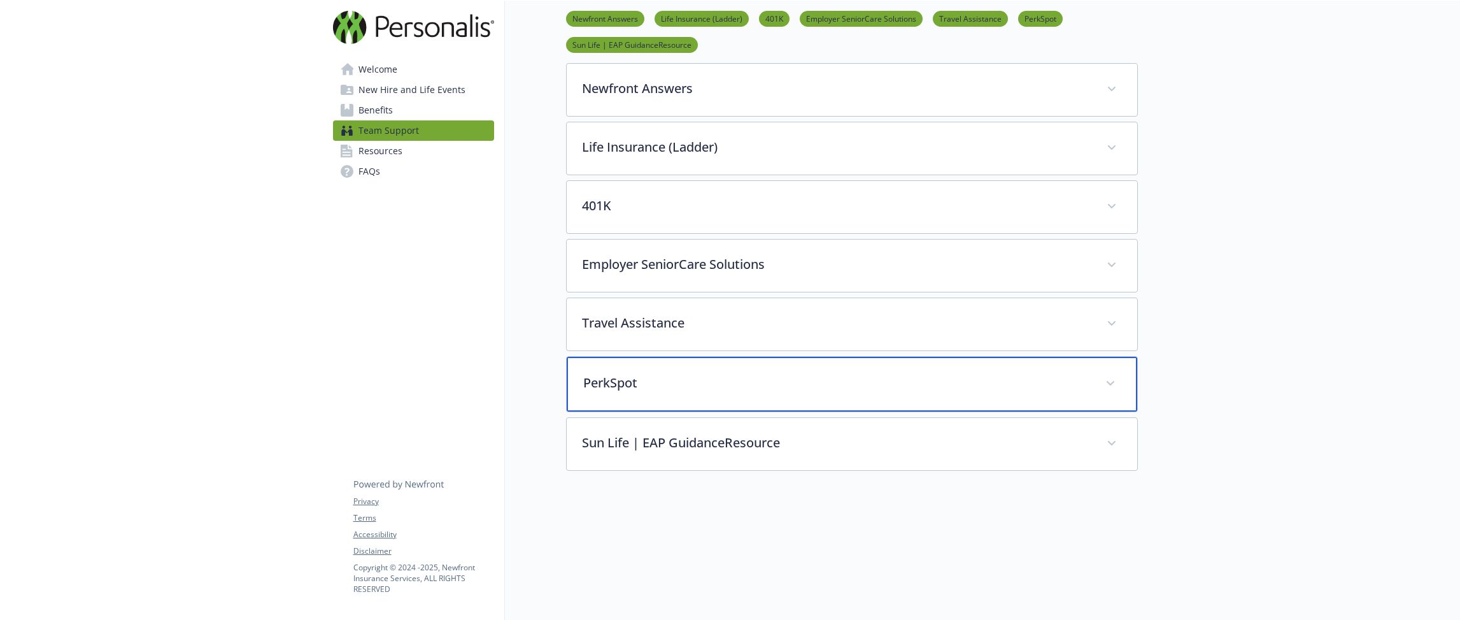
click at [675, 392] on p "PerkSpot" at bounding box center [836, 382] width 507 height 19
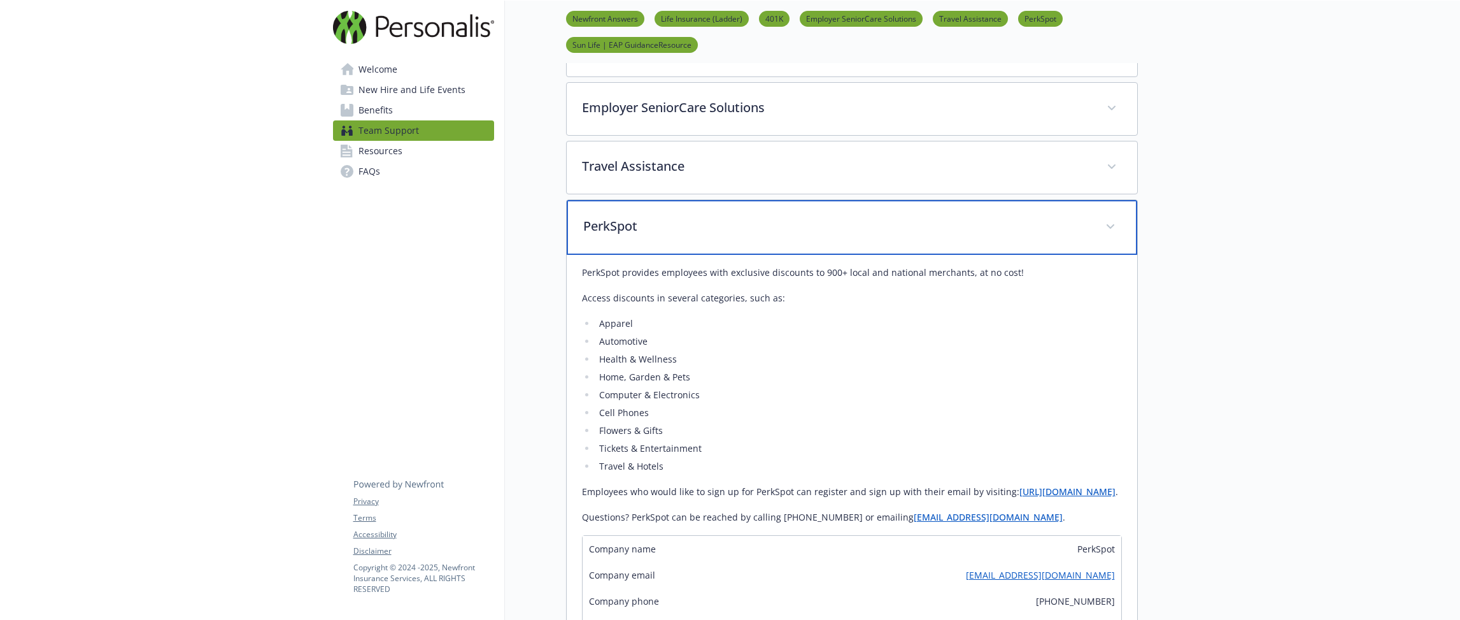
scroll to position [366, 0]
click at [702, 244] on div "PerkSpot" at bounding box center [852, 226] width 571 height 55
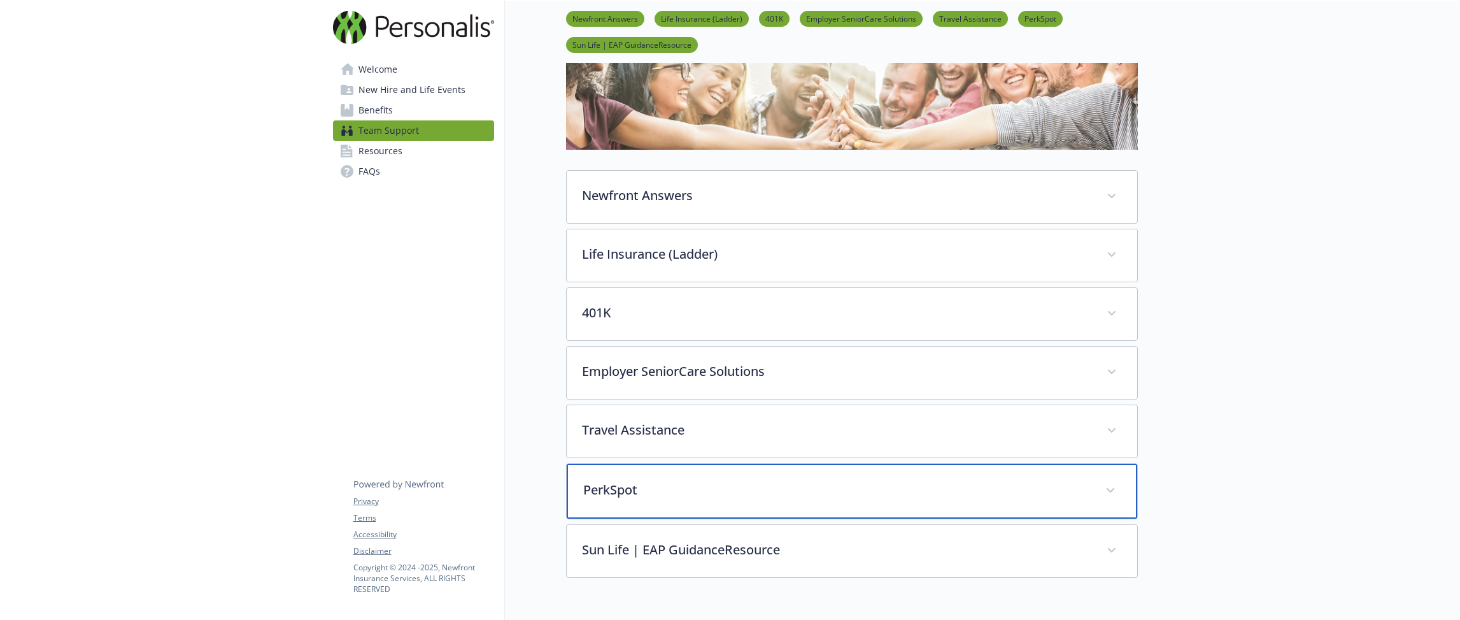
scroll to position [102, 0]
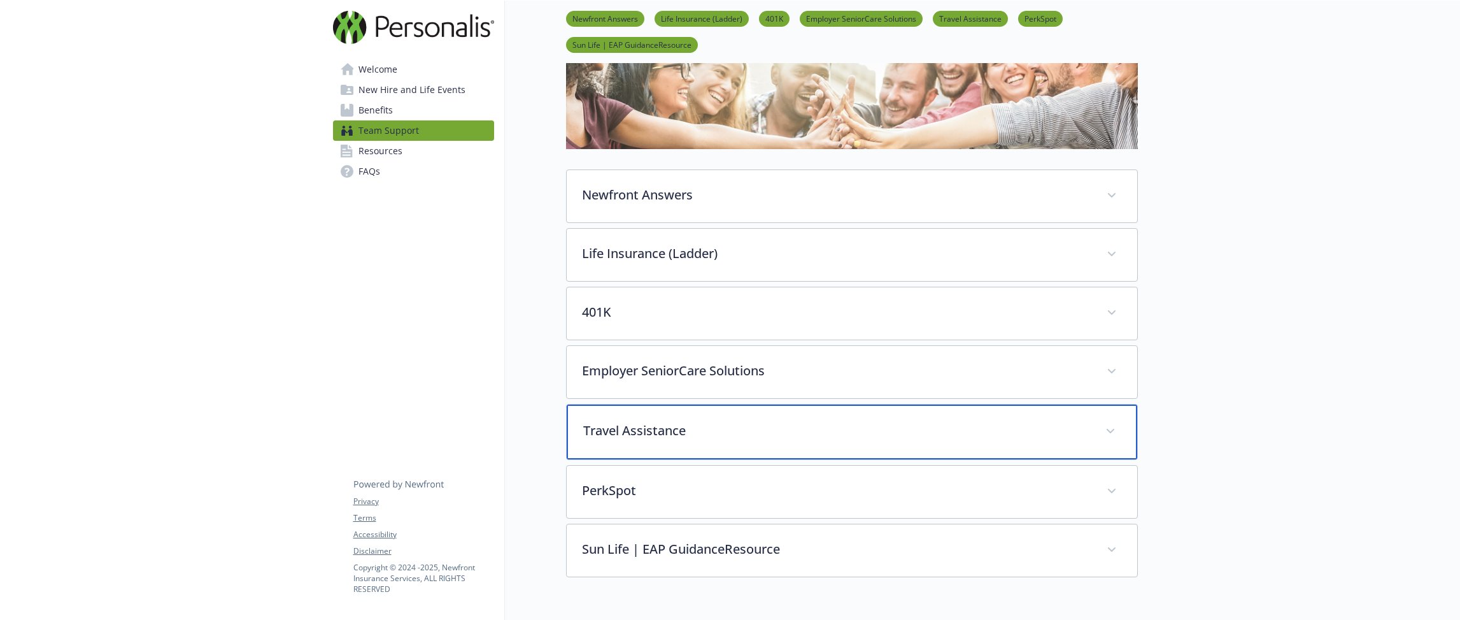
click at [728, 414] on div "Travel Assistance" at bounding box center [852, 431] width 571 height 55
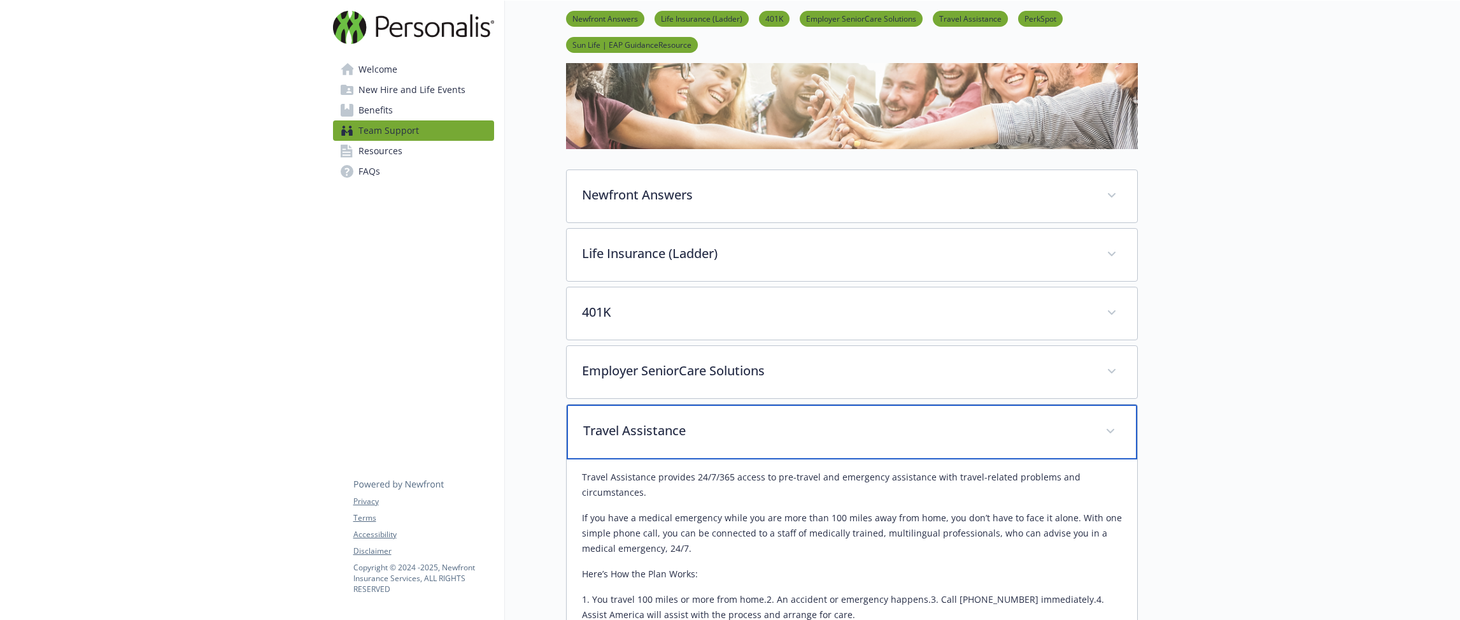
scroll to position [192, 0]
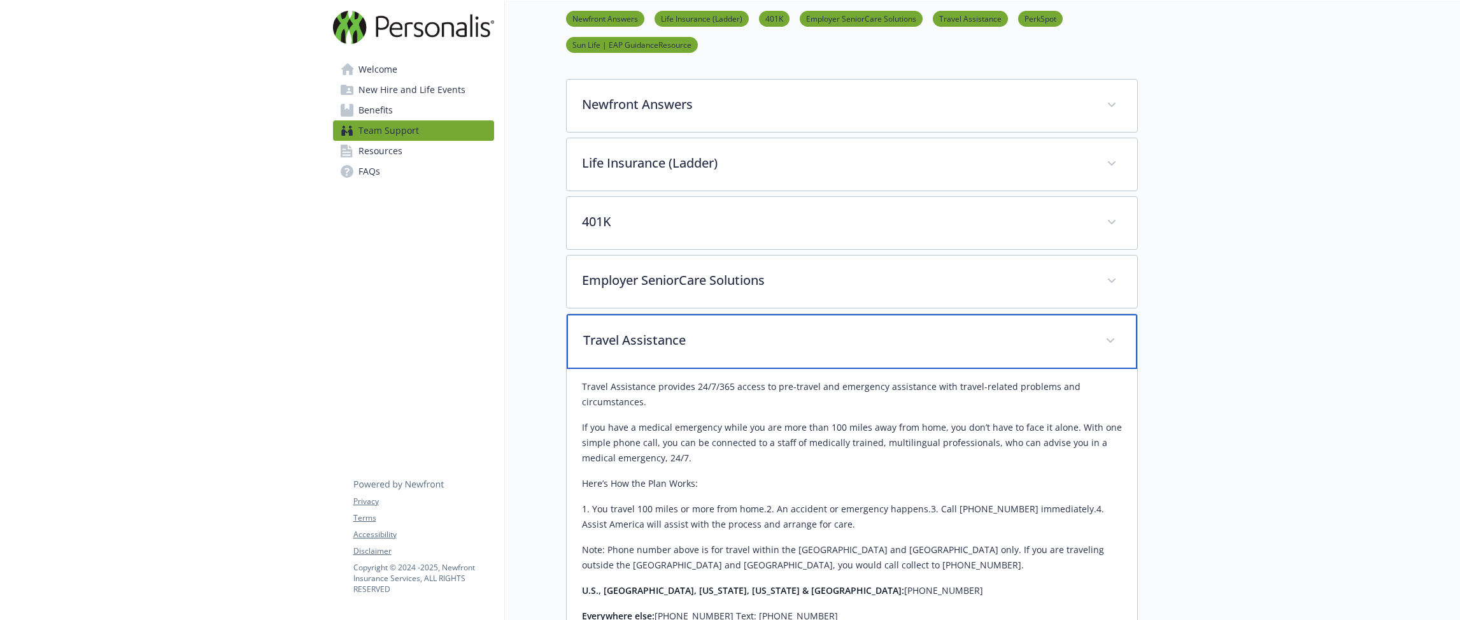
click at [736, 343] on p "Travel Assistance" at bounding box center [836, 339] width 507 height 19
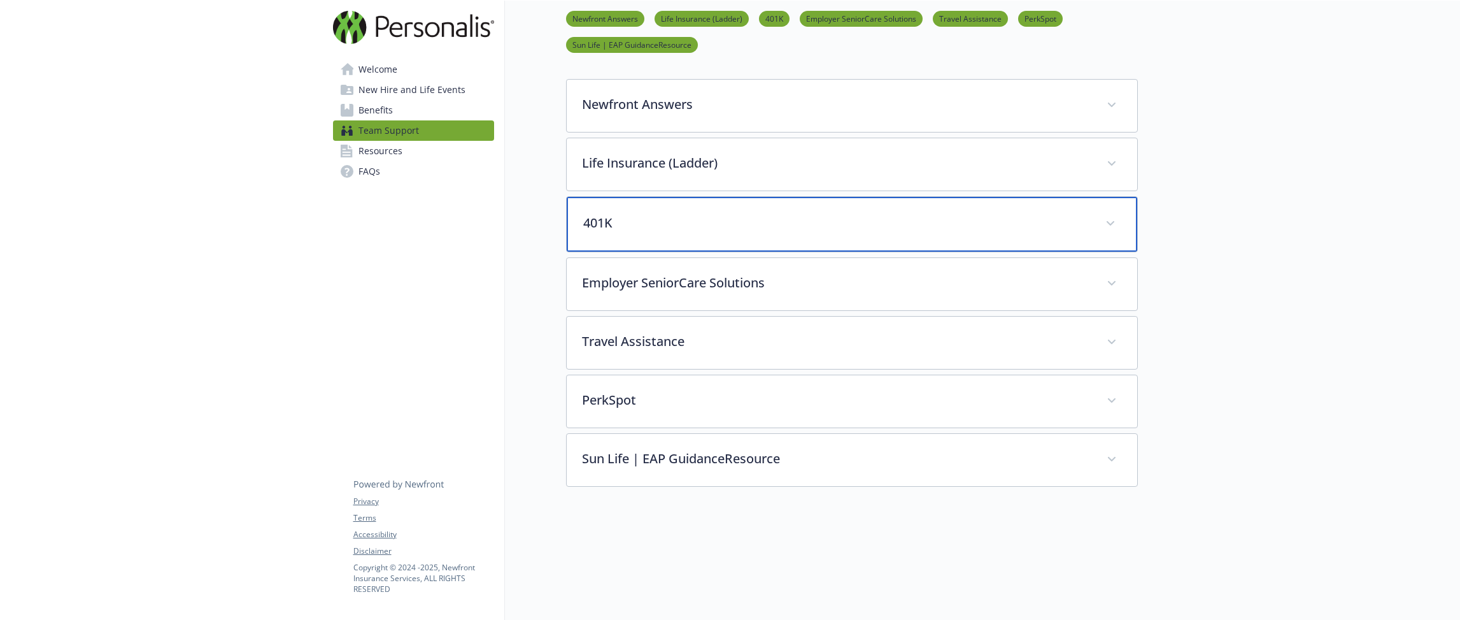
click at [725, 236] on div "401K" at bounding box center [852, 224] width 571 height 55
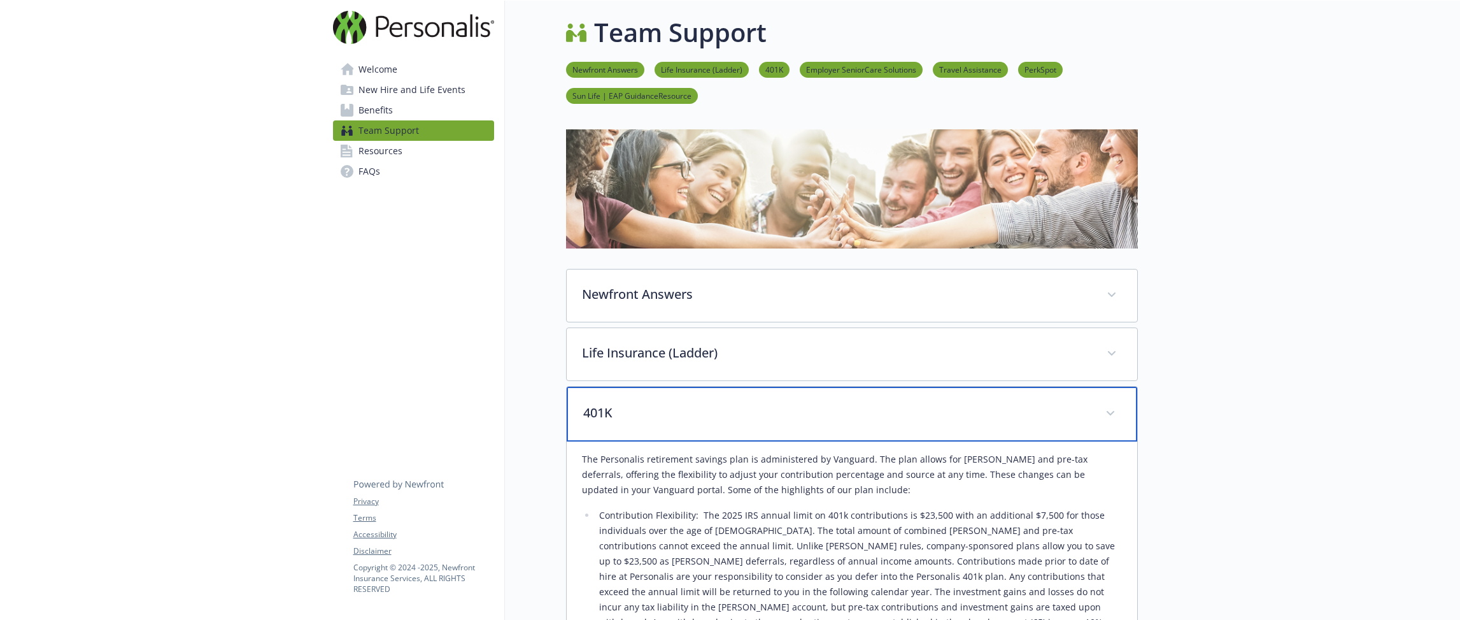
scroll to position [0, 0]
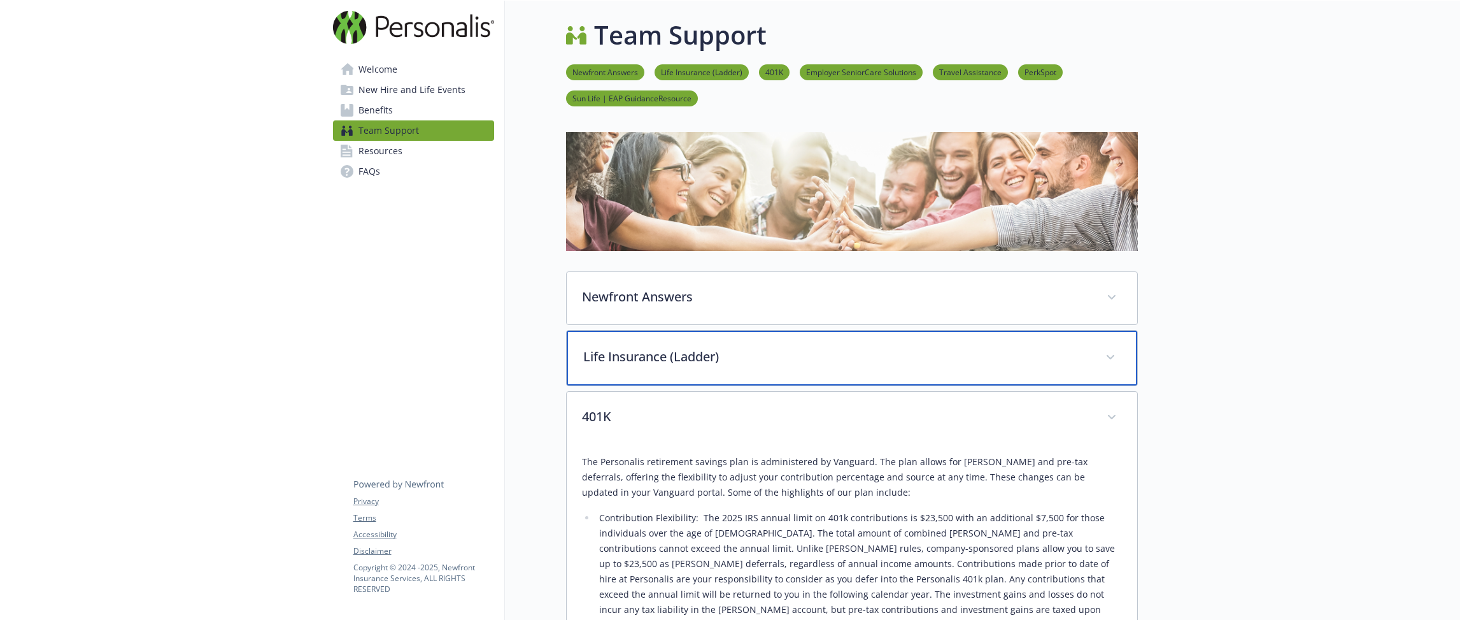
click at [690, 367] on div "Life Insurance (Ladder)" at bounding box center [852, 357] width 571 height 55
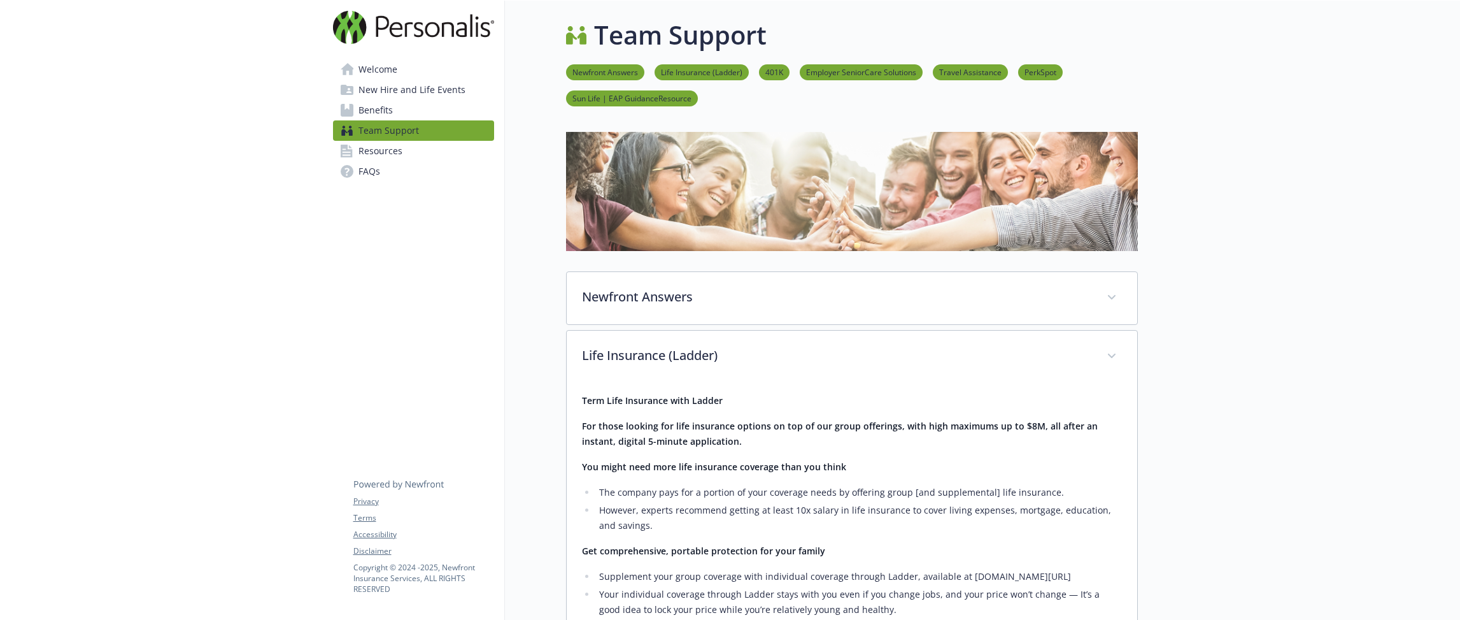
click at [410, 150] on link "Resources" at bounding box center [413, 151] width 161 height 20
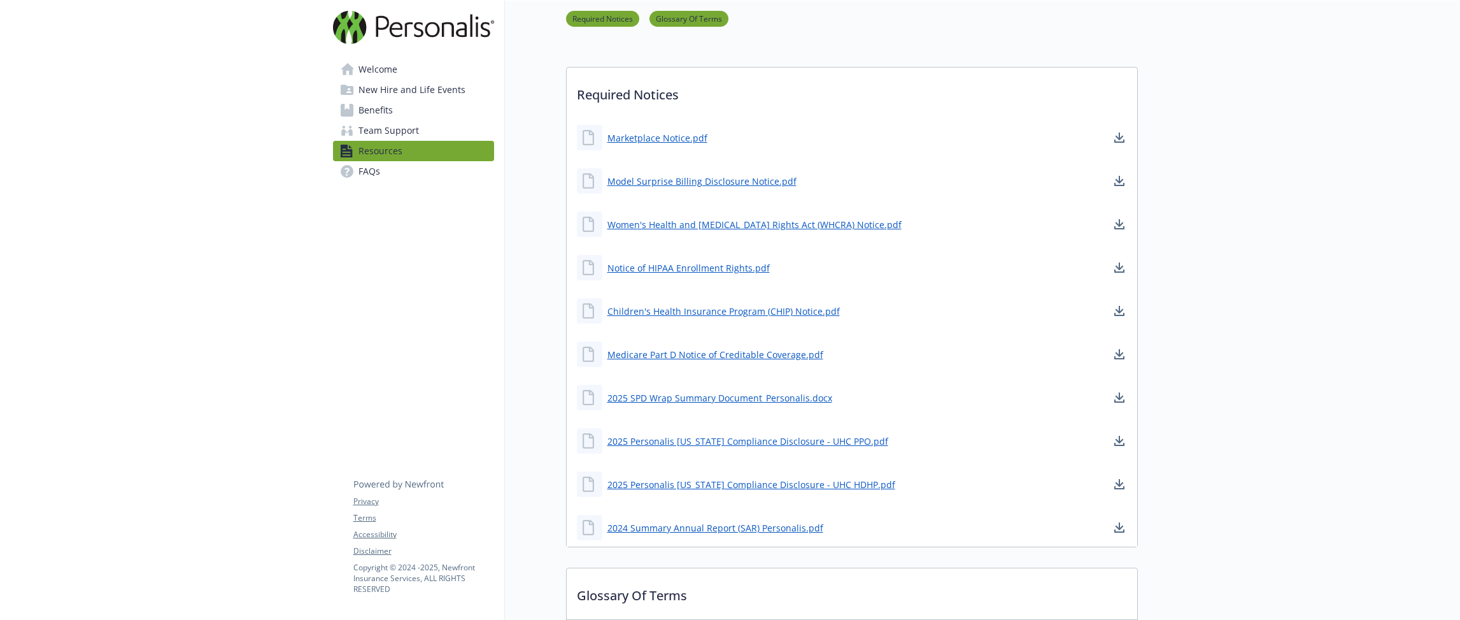
scroll to position [304, 0]
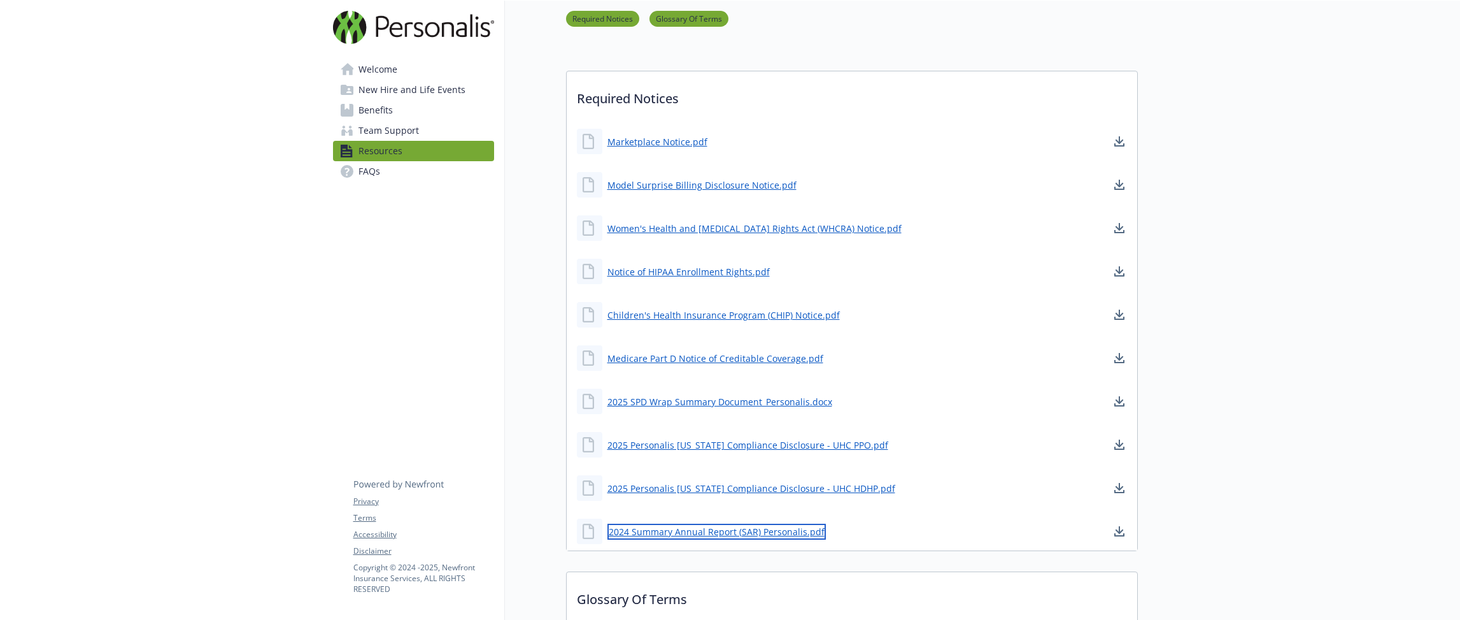
click at [685, 536] on link "2024 Summary Annual Report (SAR) Personalis.pdf" at bounding box center [716, 531] width 218 height 16
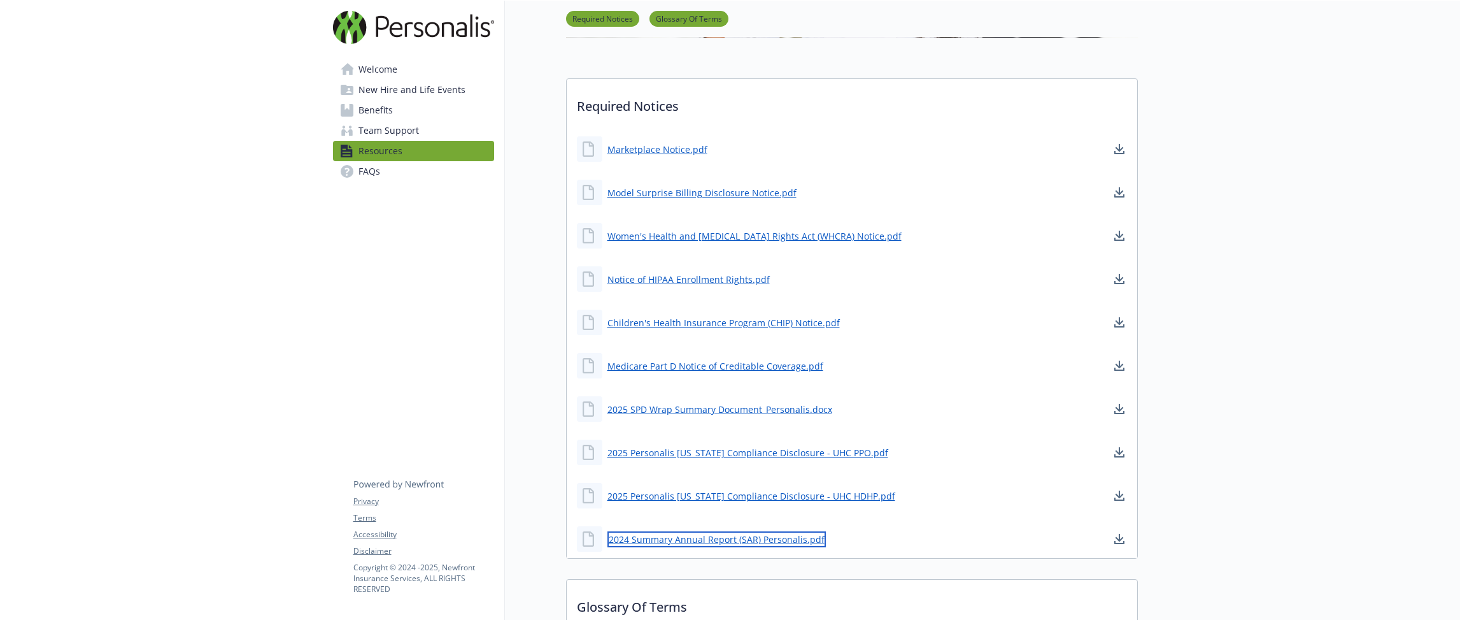
scroll to position [297, 0]
click at [429, 175] on link "FAQs" at bounding box center [413, 171] width 161 height 20
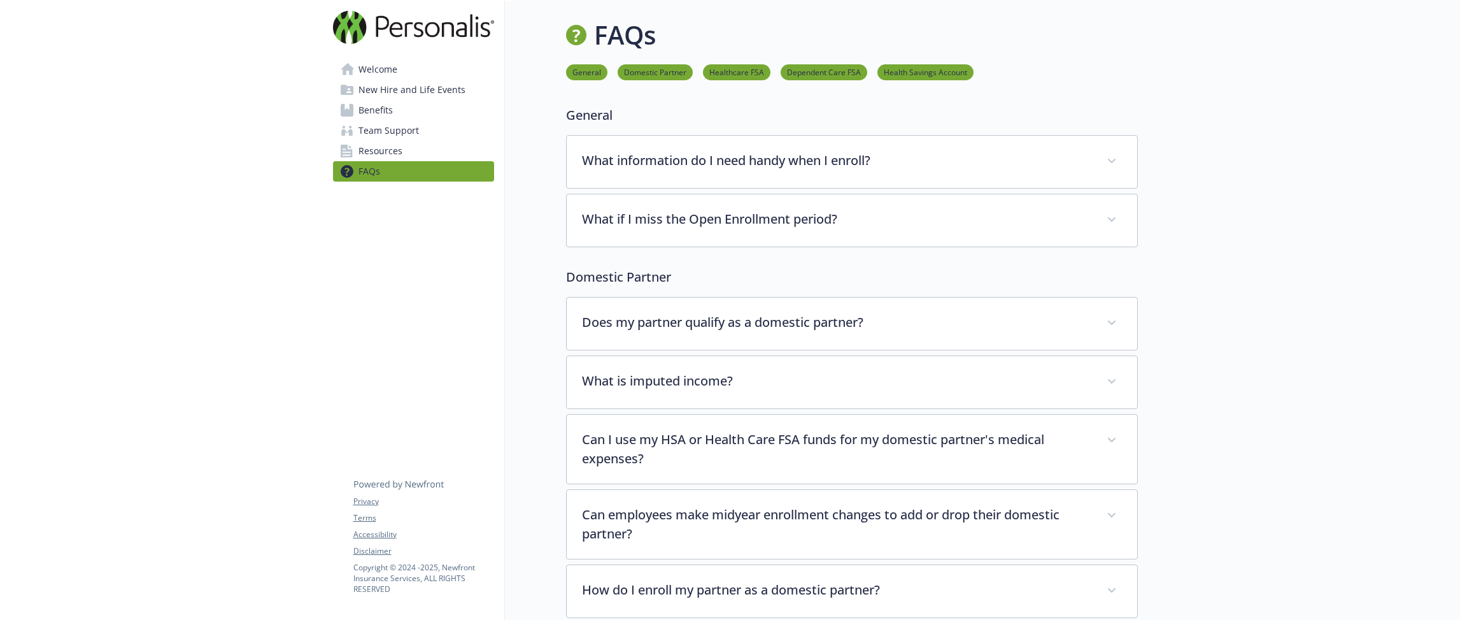
click at [444, 80] on span "New Hire and Life Events" at bounding box center [411, 90] width 107 height 20
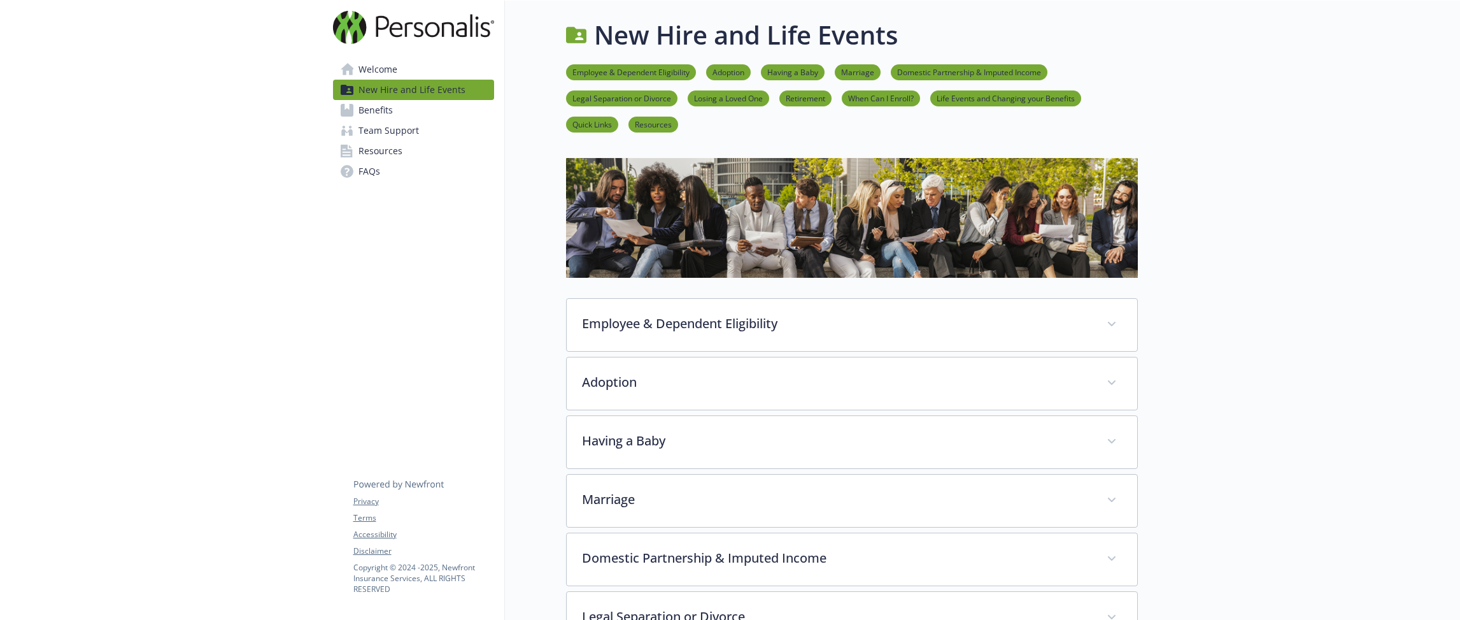
click at [446, 70] on link "Welcome" at bounding box center [413, 69] width 161 height 20
